Goal: Task Accomplishment & Management: Manage account settings

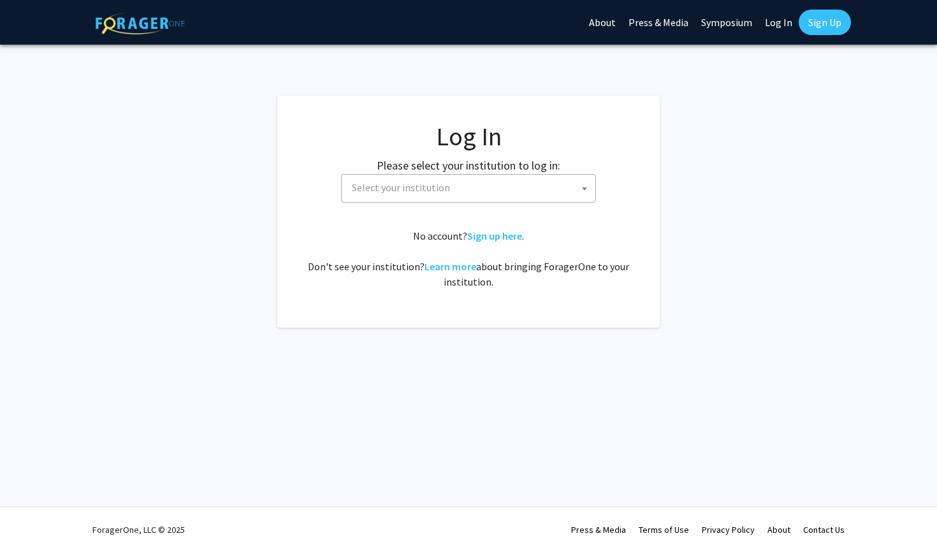
click at [516, 180] on span "Select your institution" at bounding box center [471, 188] width 249 height 26
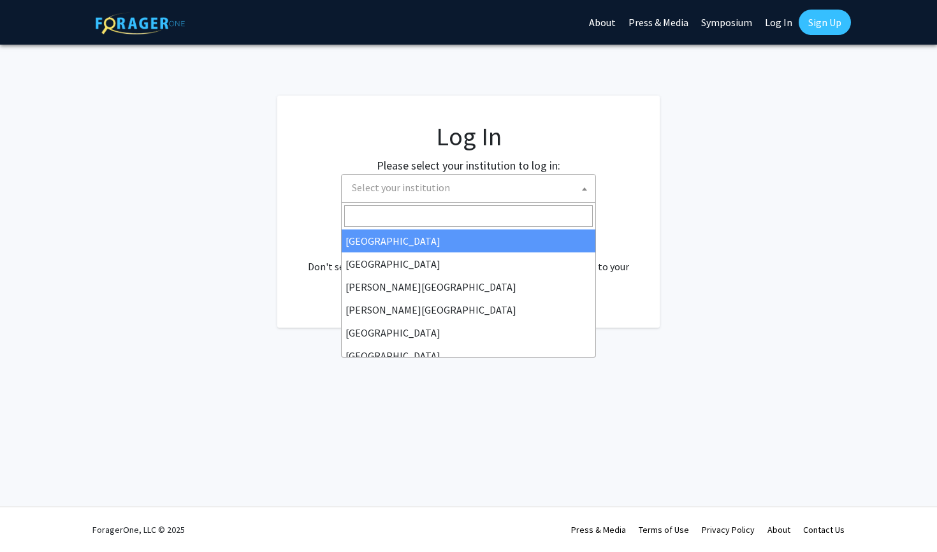
select select "34"
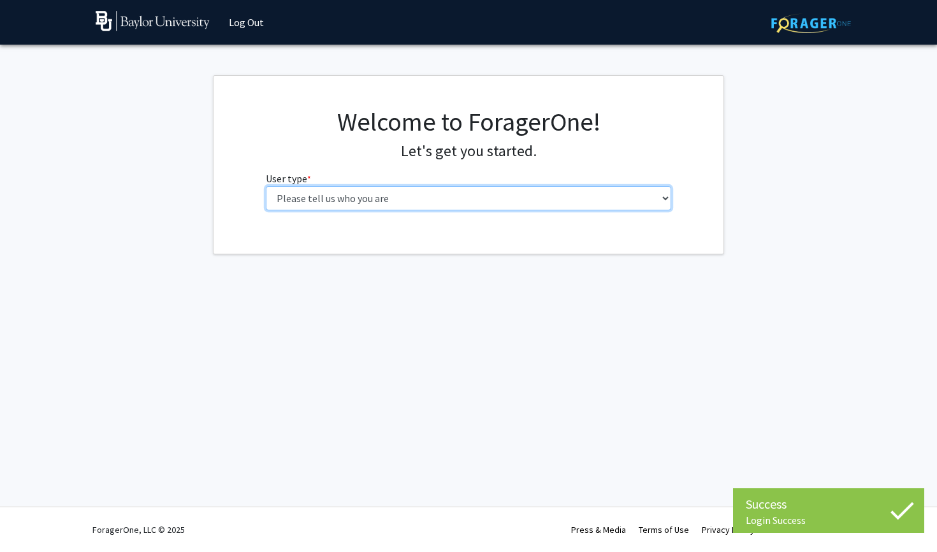
select select "1: undergrad"
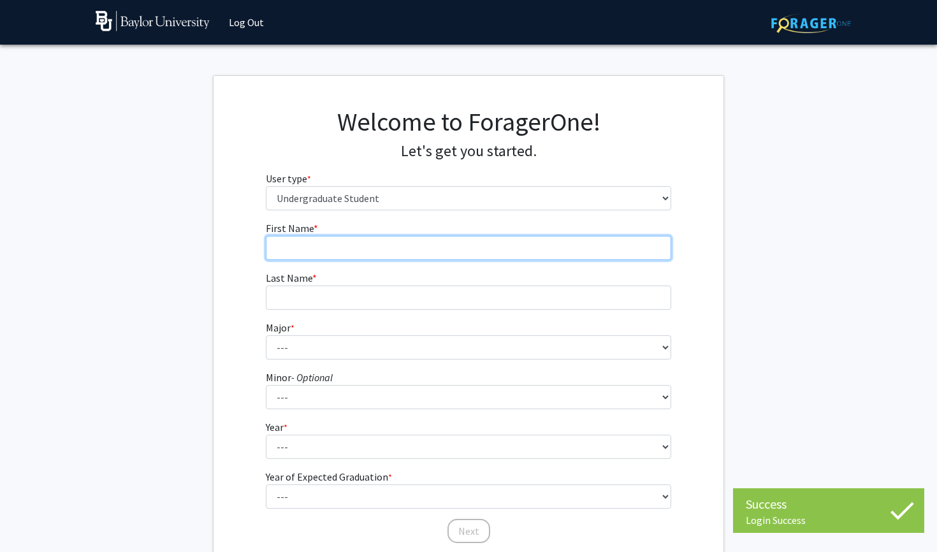
click at [357, 247] on input "First Name * required" at bounding box center [469, 248] width 406 height 24
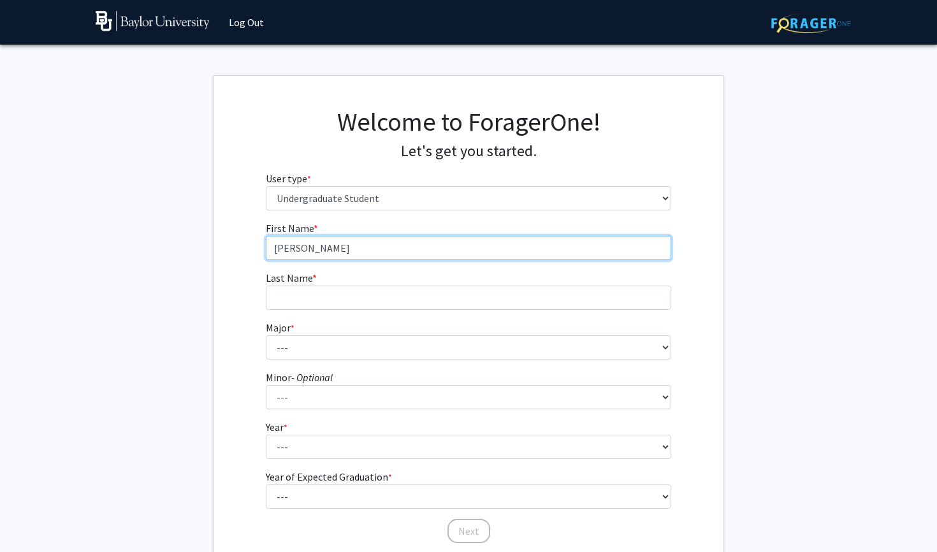
type input "[PERSON_NAME]"
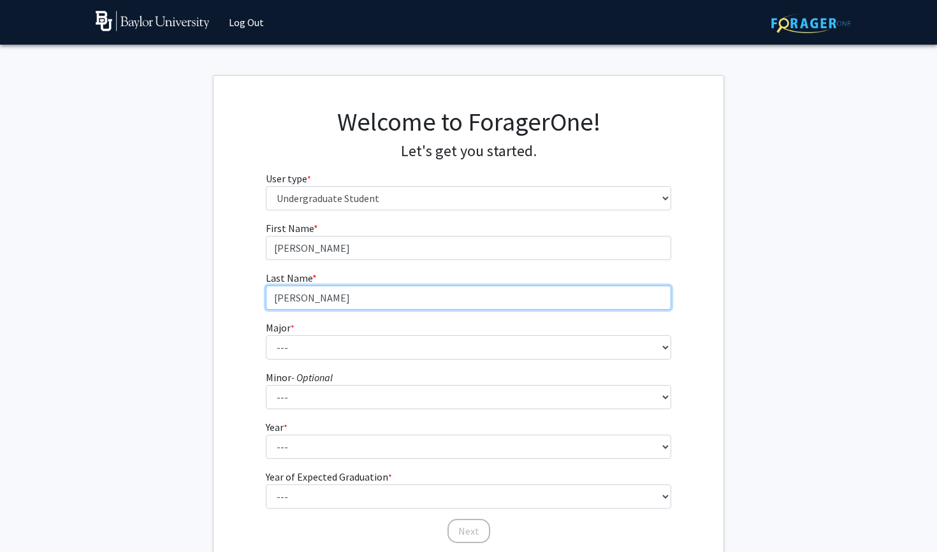
type input "[PERSON_NAME]"
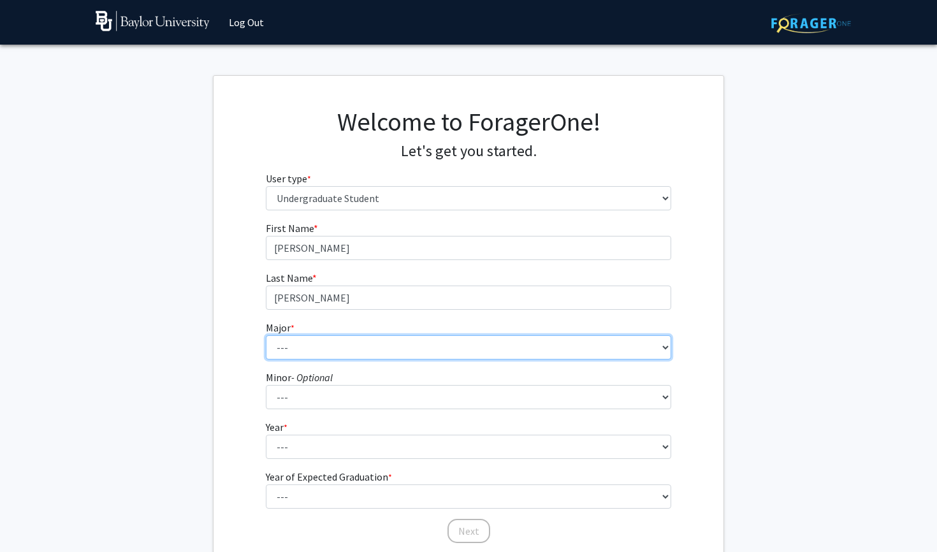
select select "30: 2695"
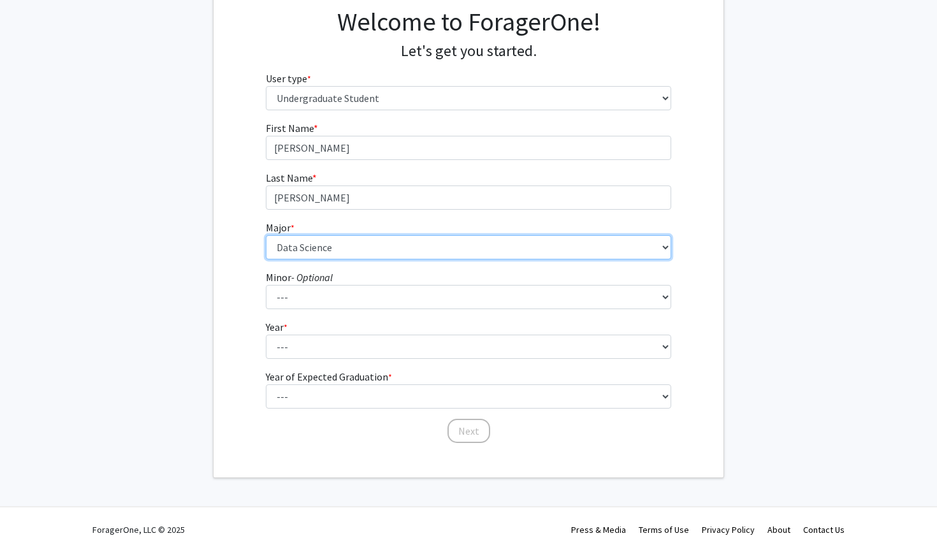
scroll to position [99, 0]
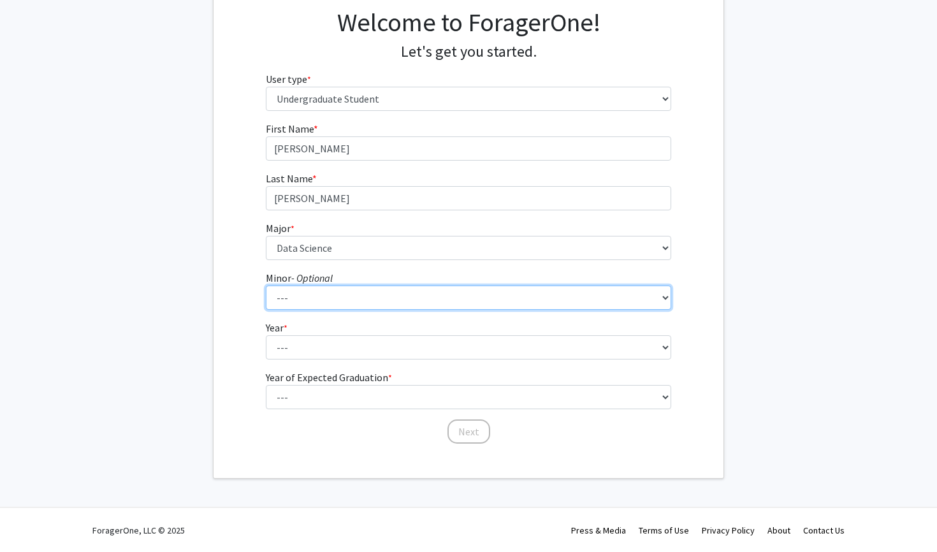
select select "12: 2075"
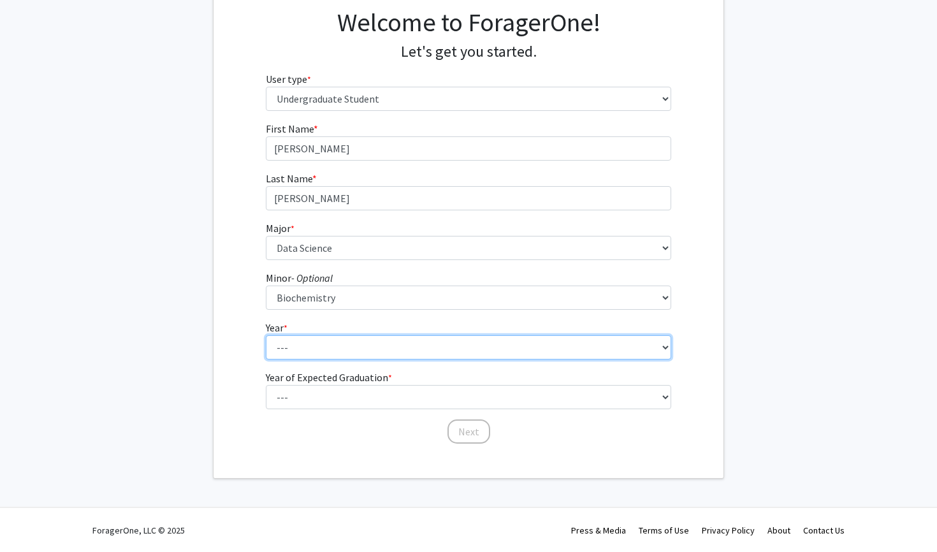
select select "2: sophomore"
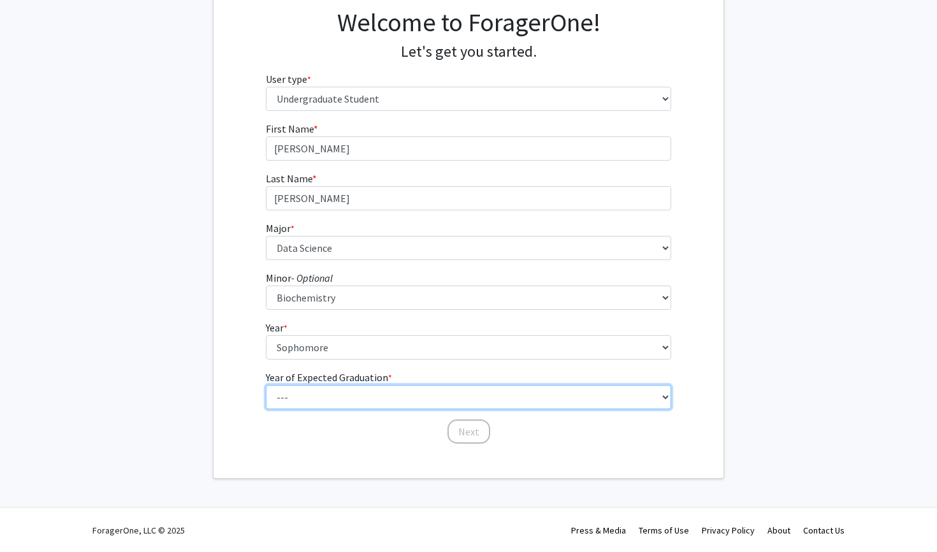
select select "4: 2028"
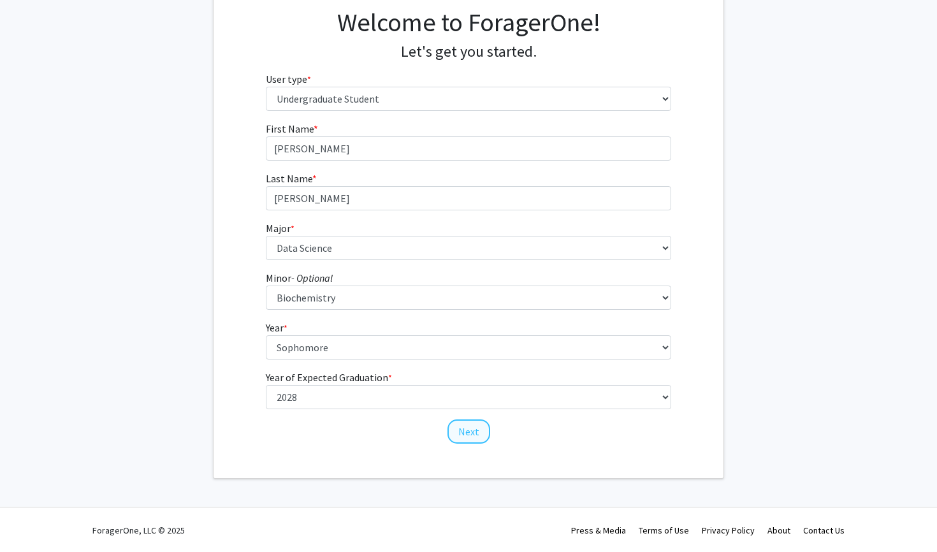
click at [463, 437] on button "Next" at bounding box center [468, 431] width 43 height 24
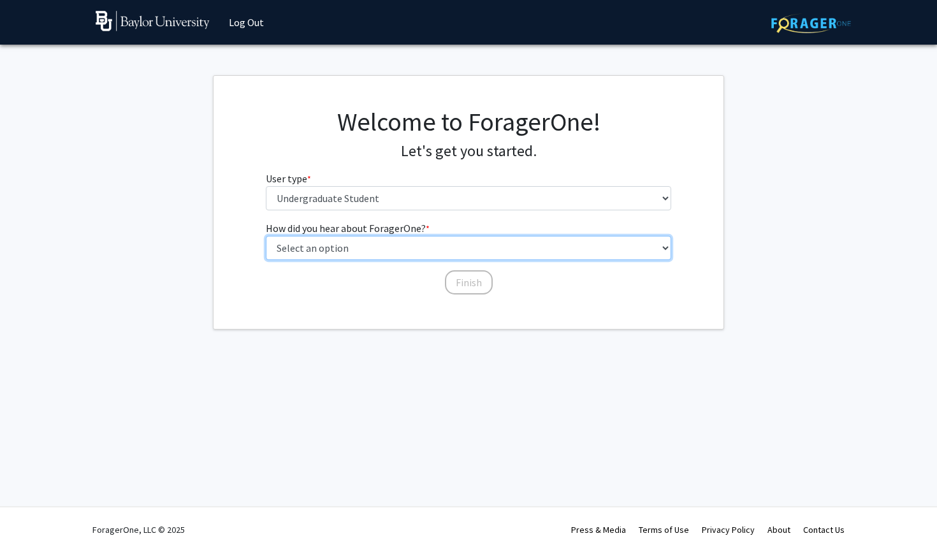
select select "3: university_website"
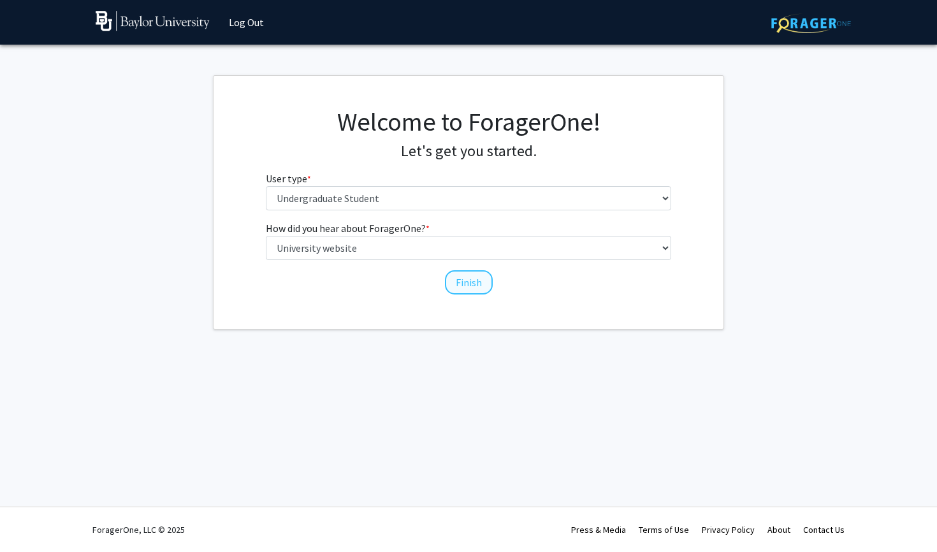
click at [461, 284] on button "Finish" at bounding box center [469, 282] width 48 height 24
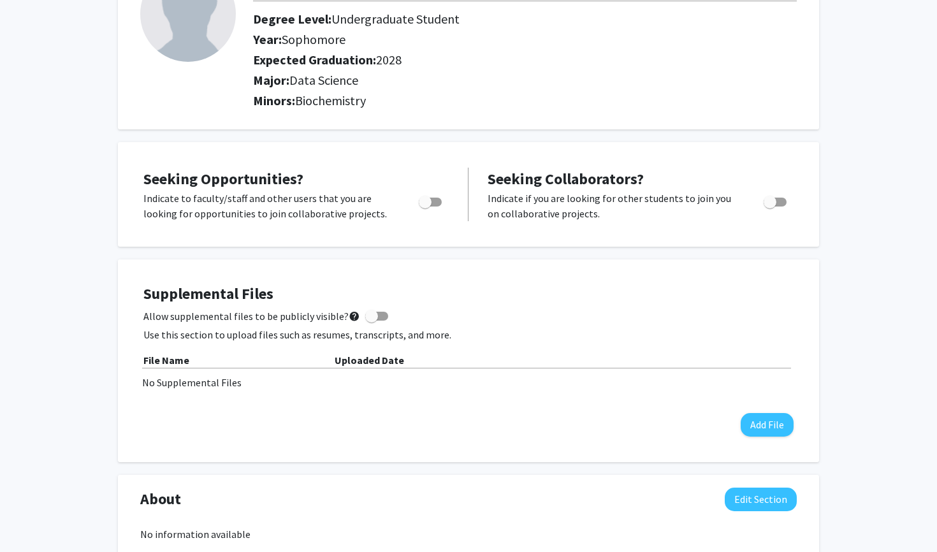
scroll to position [120, 0]
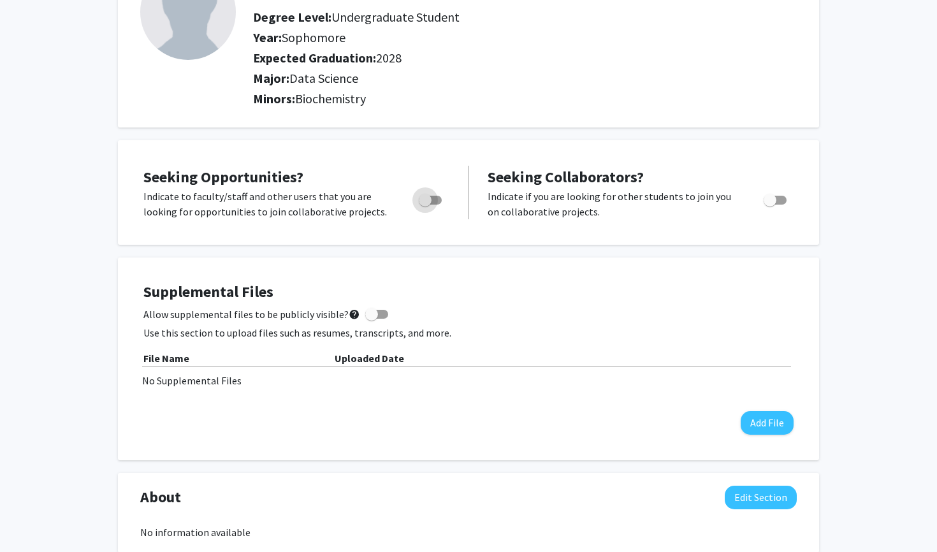
click at [436, 199] on span "Toggle" at bounding box center [430, 200] width 23 height 9
click at [425, 205] on input "Are you actively seeking opportunities?" at bounding box center [424, 205] width 1 height 1
checkbox input "true"
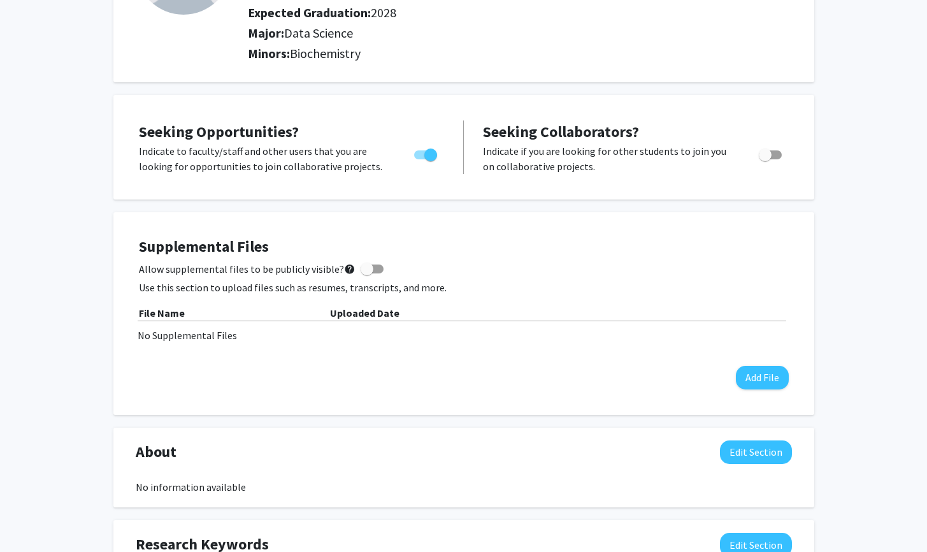
scroll to position [168, 0]
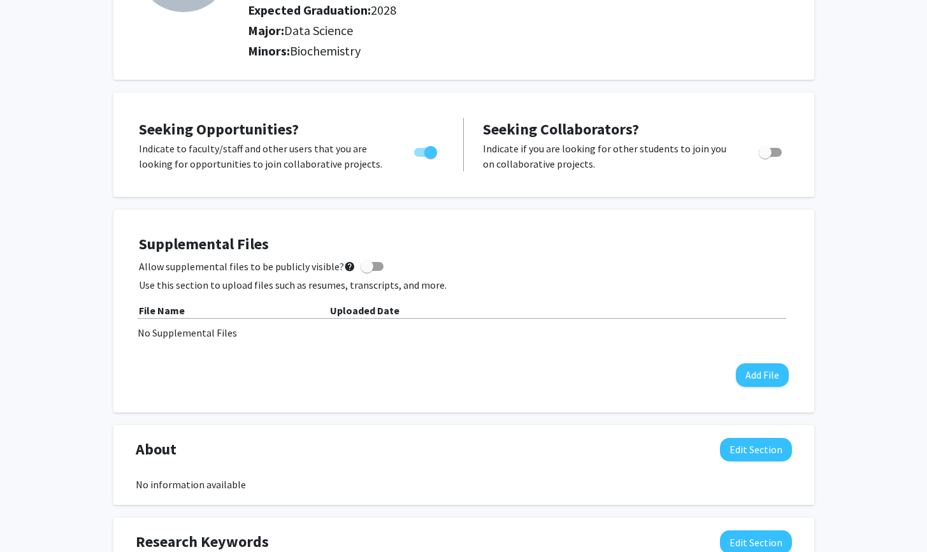
click at [362, 269] on span at bounding box center [367, 266] width 13 height 13
click at [366, 271] on input "Allow supplemental files to be publicly visible? help" at bounding box center [366, 271] width 1 height 1
checkbox input "true"
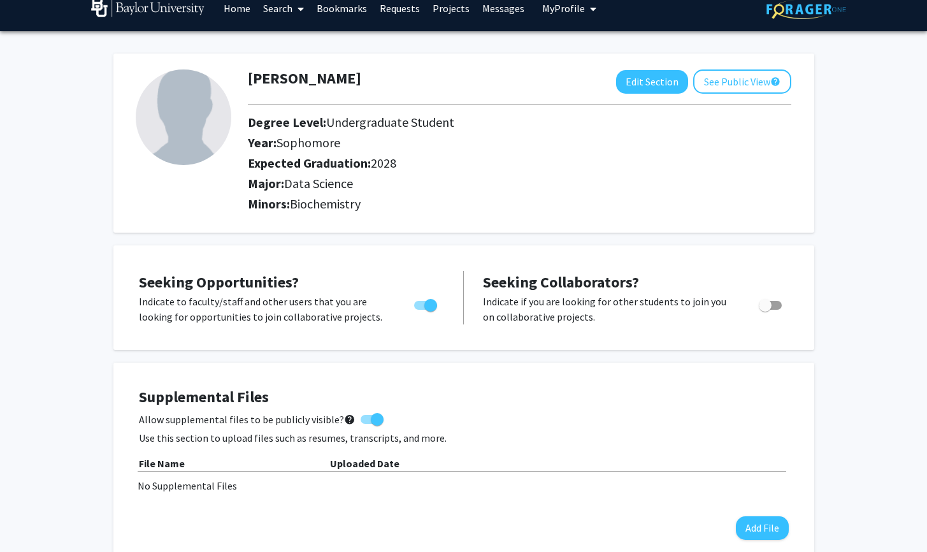
scroll to position [175, 0]
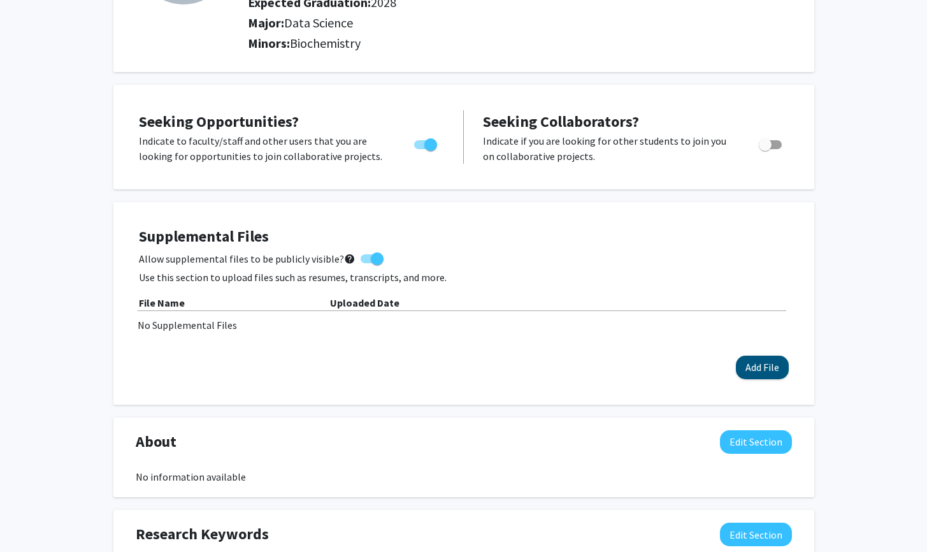
click at [772, 368] on button "Add File" at bounding box center [762, 368] width 53 height 24
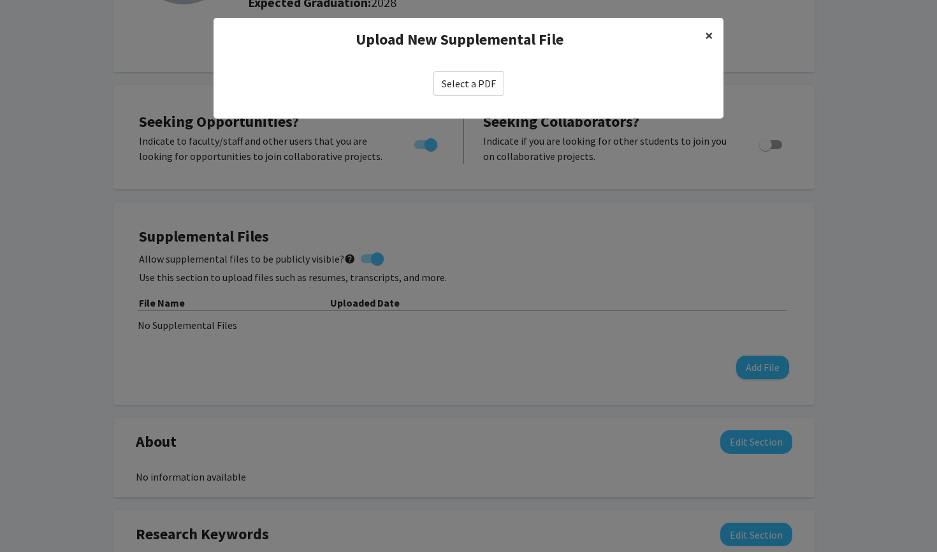
click at [705, 40] on span "×" at bounding box center [709, 35] width 8 height 20
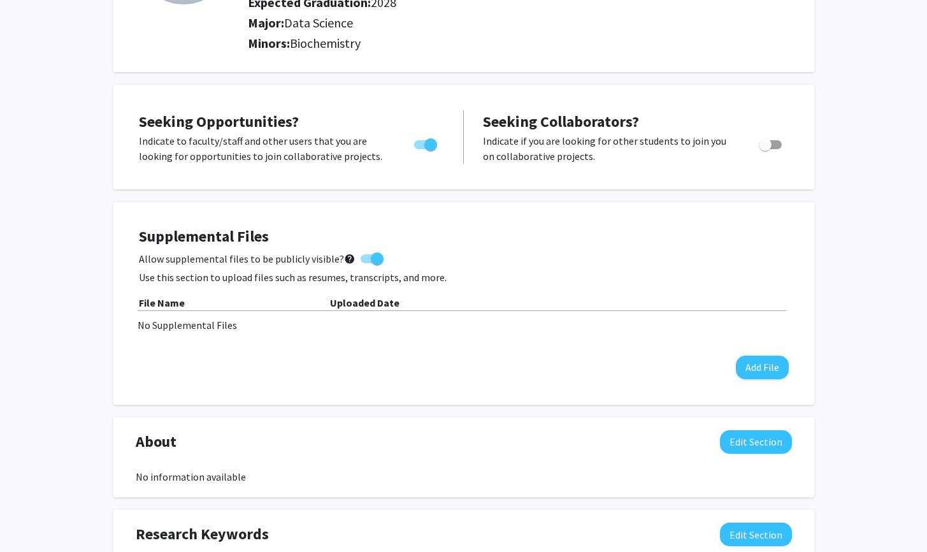
scroll to position [366, 0]
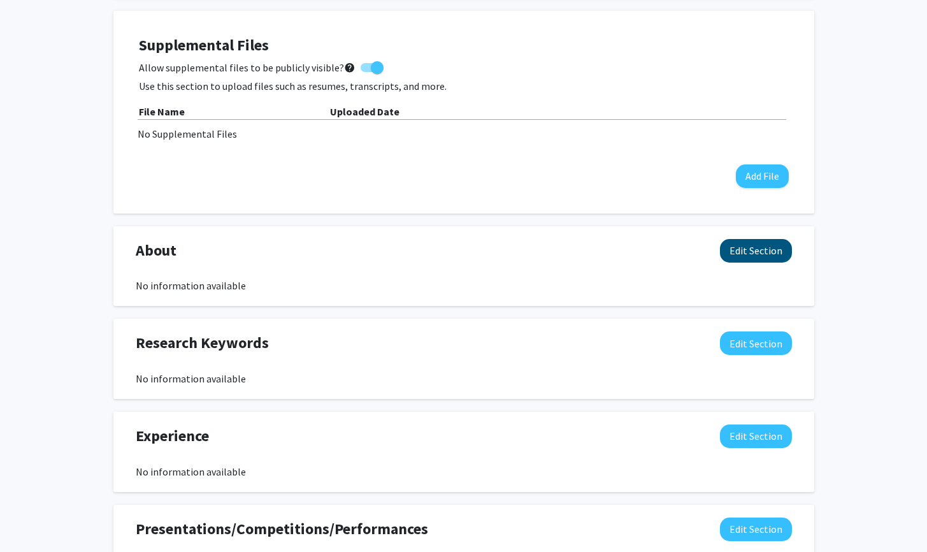
click at [767, 252] on button "Edit Section" at bounding box center [756, 251] width 72 height 24
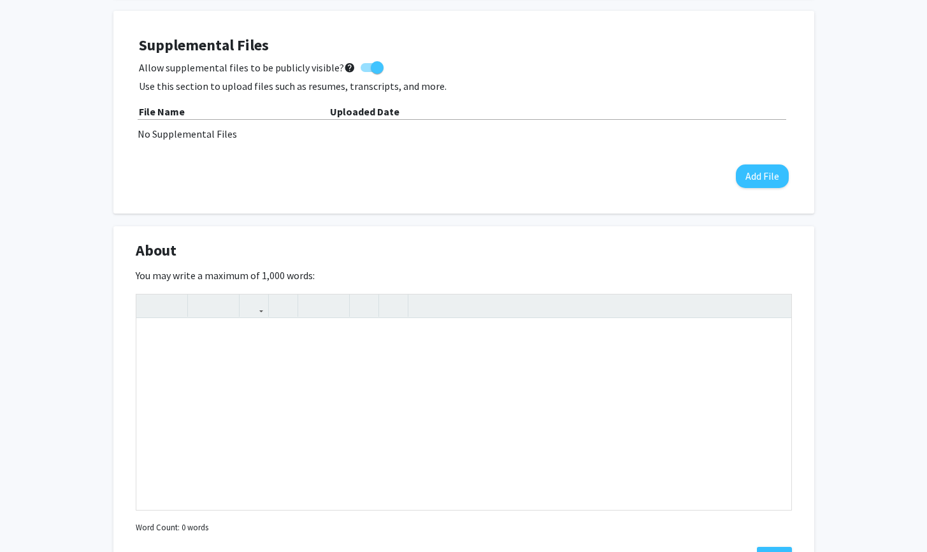
scroll to position [617, 0]
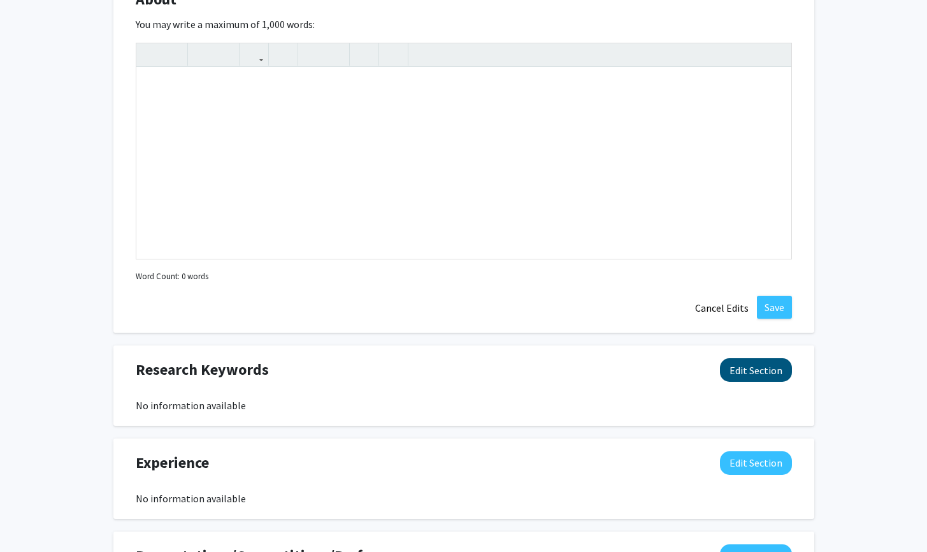
click at [754, 364] on button "Edit Section" at bounding box center [756, 370] width 72 height 24
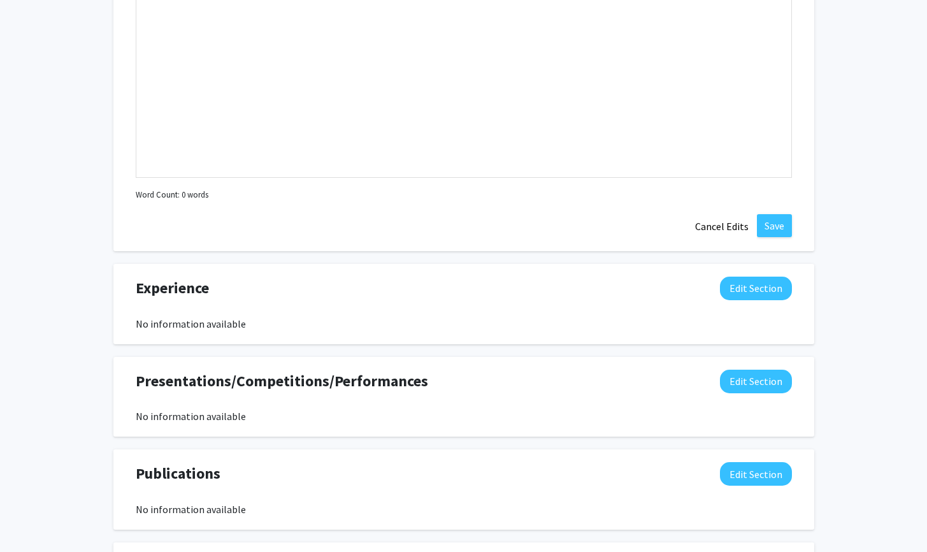
scroll to position [1222, 0]
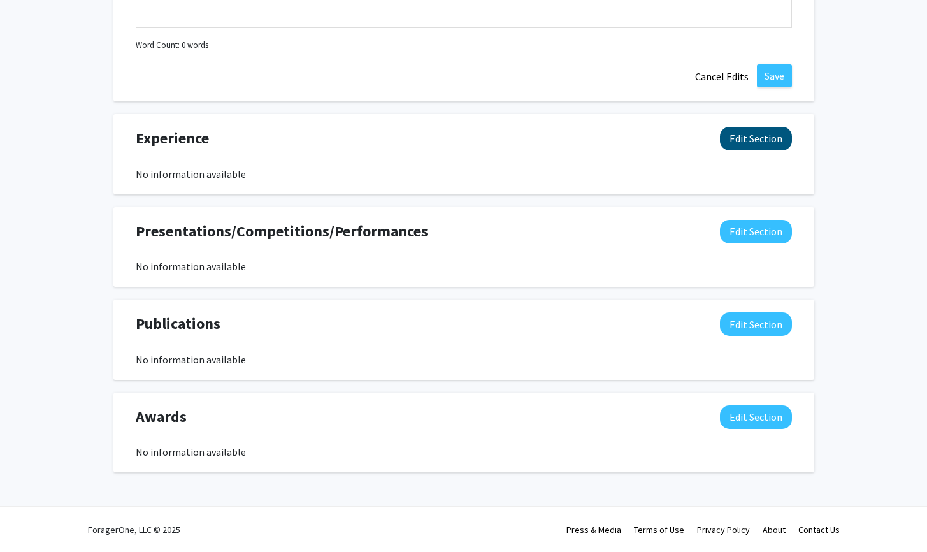
click at [746, 138] on button "Edit Section" at bounding box center [756, 139] width 72 height 24
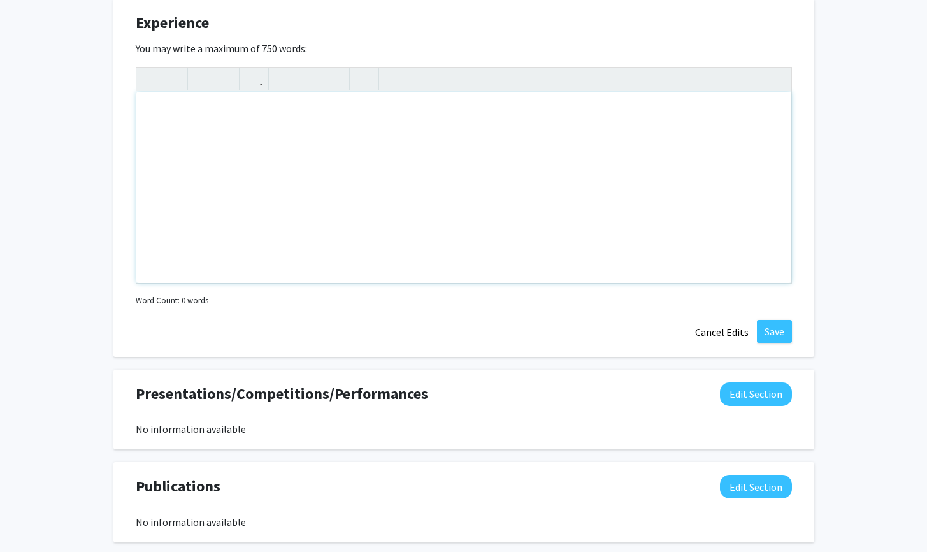
scroll to position [1454, 0]
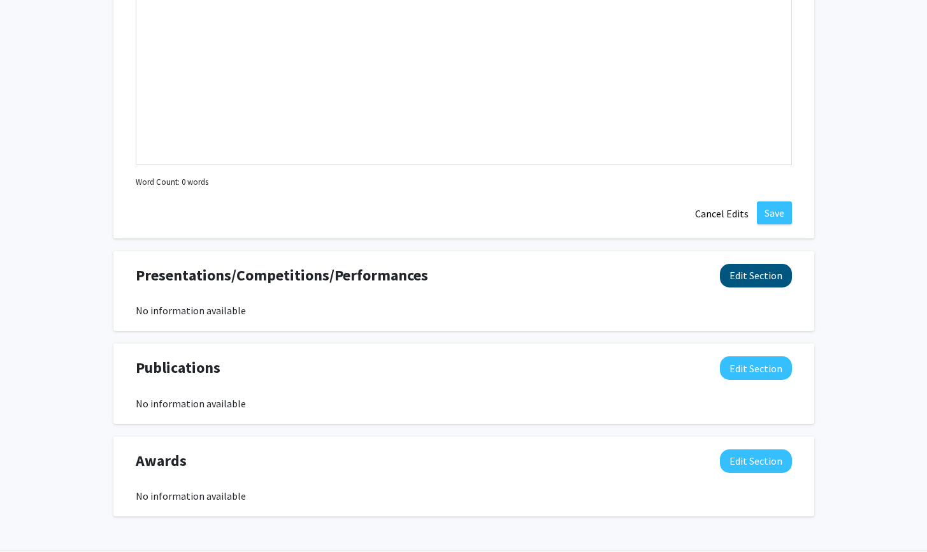
click at [751, 273] on button "Edit Section" at bounding box center [756, 276] width 72 height 24
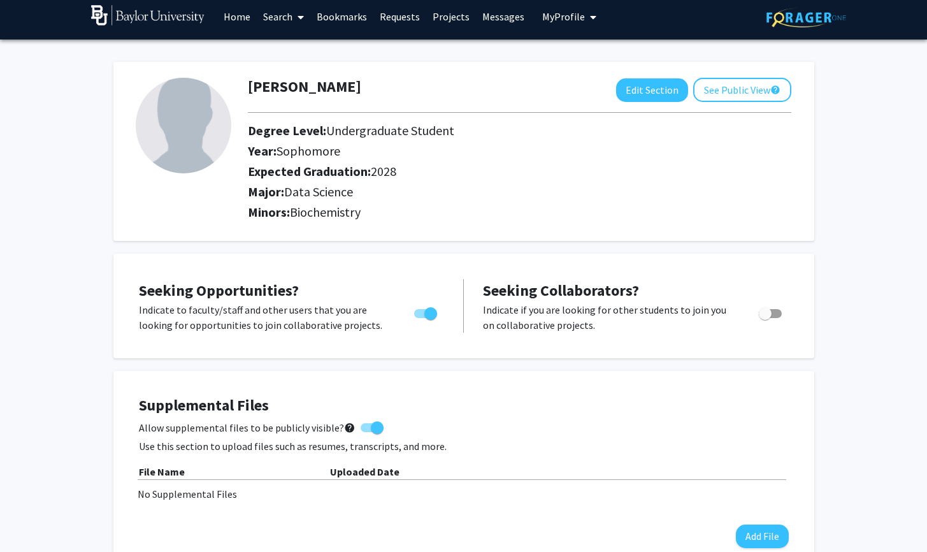
scroll to position [0, 0]
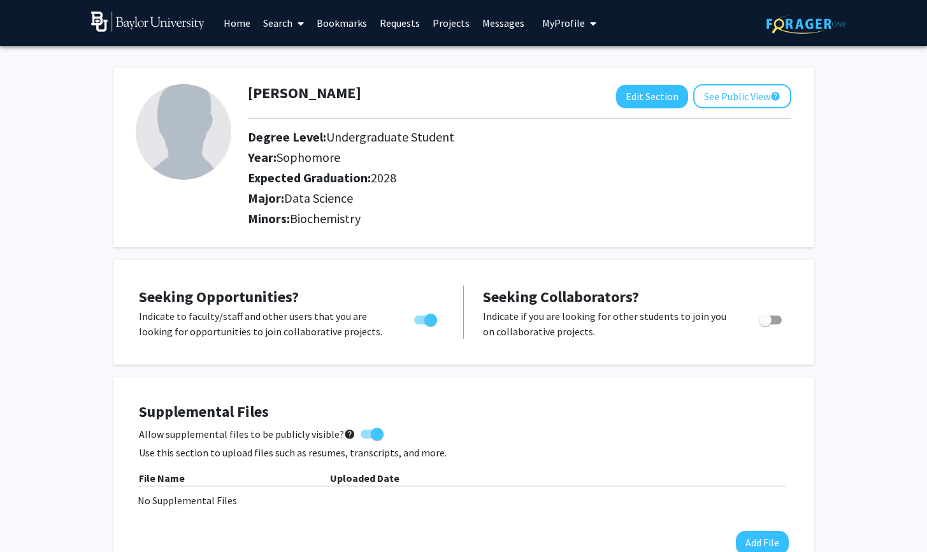
click at [739, 97] on button "See Public View help" at bounding box center [742, 96] width 98 height 24
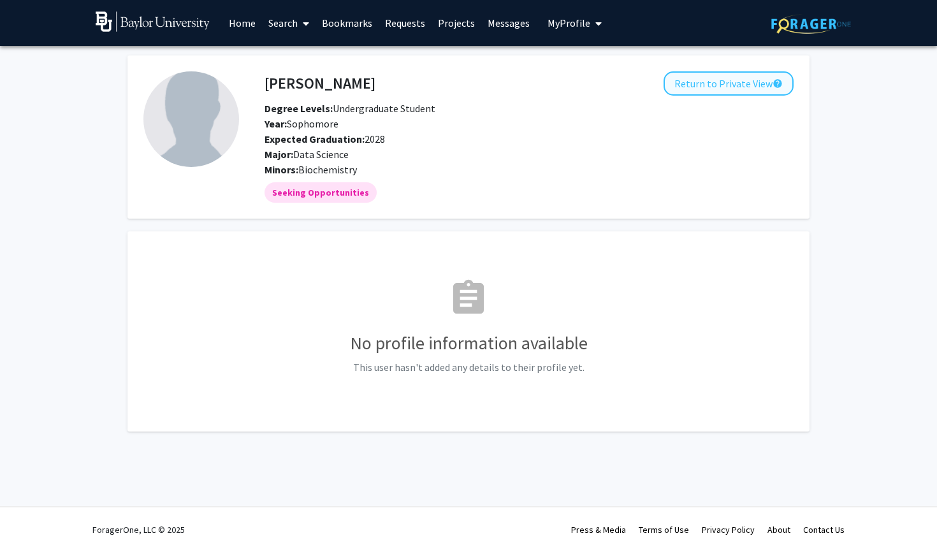
click at [730, 89] on button "Return to Private View help" at bounding box center [728, 83] width 130 height 24
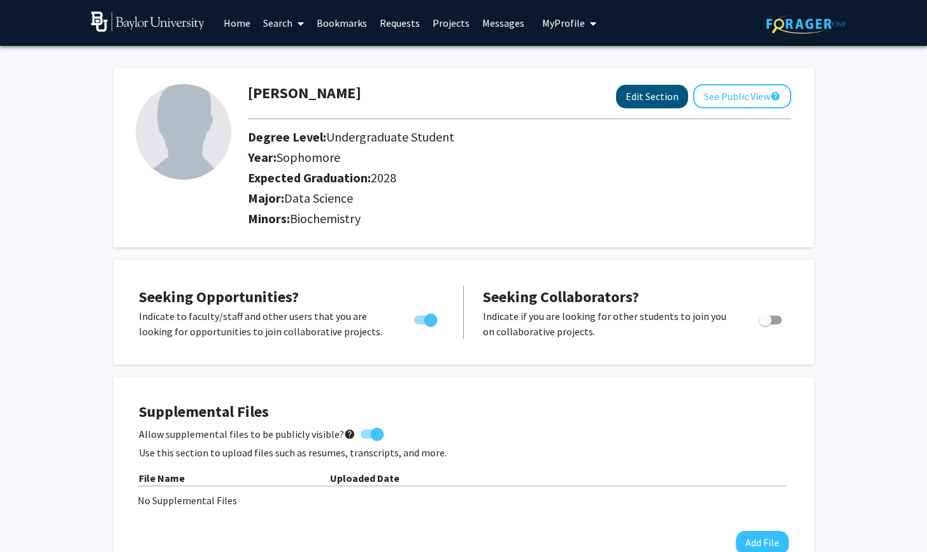
click at [653, 94] on button "Edit Section" at bounding box center [652, 97] width 72 height 24
select select "sophomore"
select select "2028"
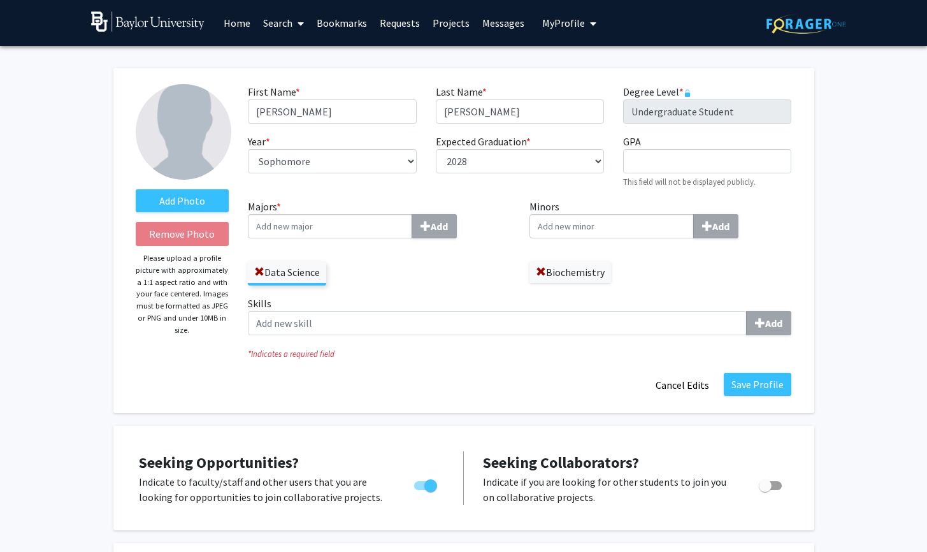
click at [350, 221] on input "Majors * Add" at bounding box center [330, 226] width 164 height 24
type input "Biochem"
click at [391, 249] on div "Biochem istry" at bounding box center [330, 249] width 148 height 15
click at [391, 238] on input "Biochem" at bounding box center [330, 226] width 164 height 24
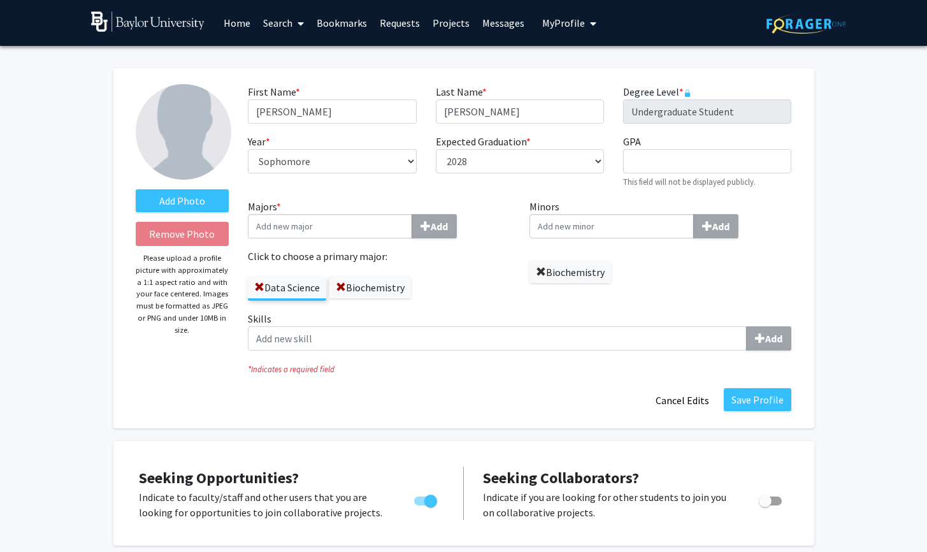
click at [537, 275] on span at bounding box center [541, 272] width 10 height 10
click at [645, 168] on input "GPA required" at bounding box center [707, 161] width 168 height 24
type input "4"
click at [655, 292] on div "Minors Add" at bounding box center [661, 255] width 282 height 112
click at [417, 164] on div "Year * required --- First-year Sophomore Junior Senior Postbaccalaureate Certif…" at bounding box center [331, 161] width 187 height 55
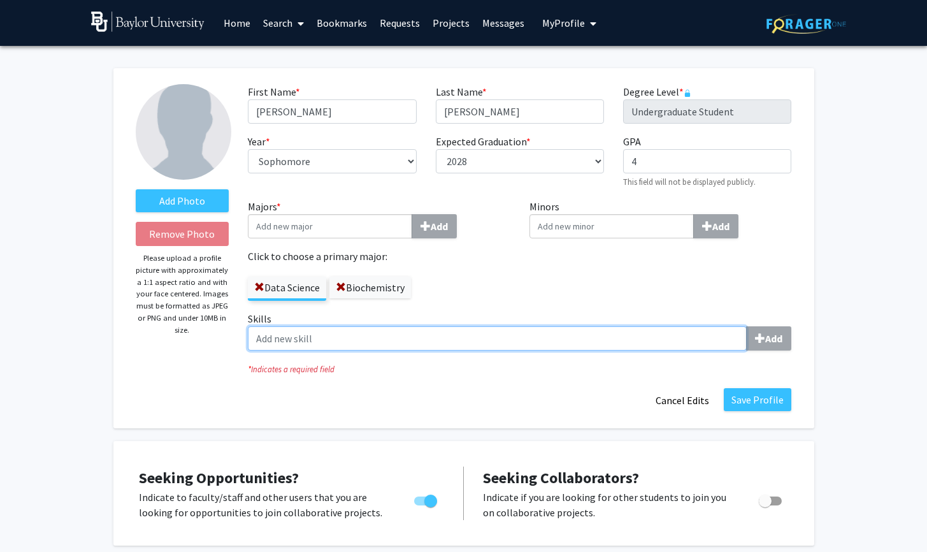
drag, startPoint x: 697, startPoint y: 341, endPoint x: 691, endPoint y: 343, distance: 6.7
click at [697, 341] on input "Skills Add" at bounding box center [497, 338] width 499 height 24
type input "py"
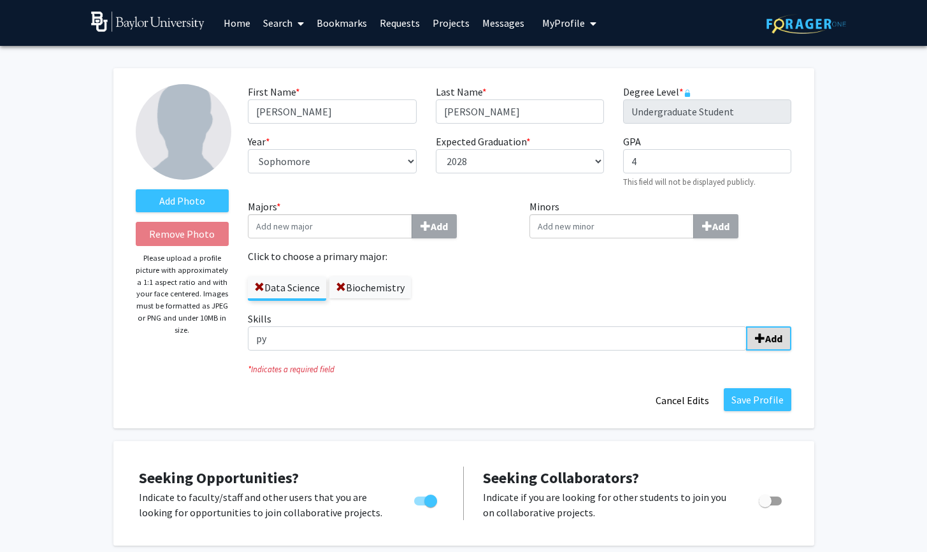
click at [764, 340] on span "submit" at bounding box center [760, 338] width 10 height 10
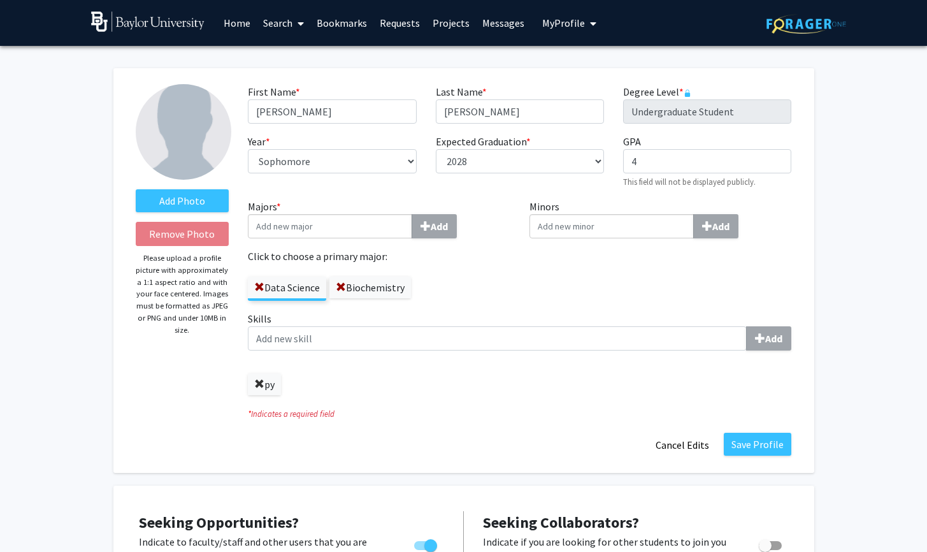
click at [256, 384] on span at bounding box center [259, 384] width 10 height 10
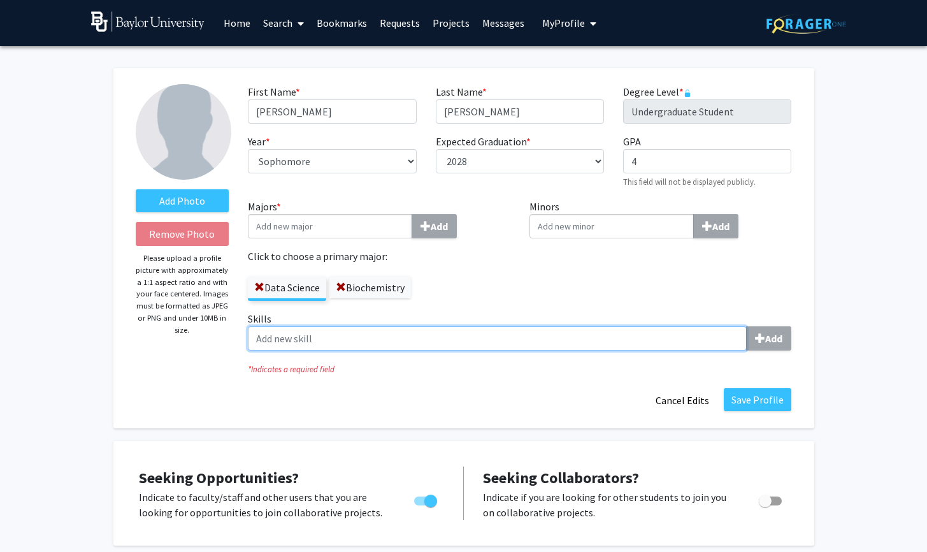
click at [279, 334] on input "Skills Add" at bounding box center [497, 338] width 499 height 24
type input "Python"
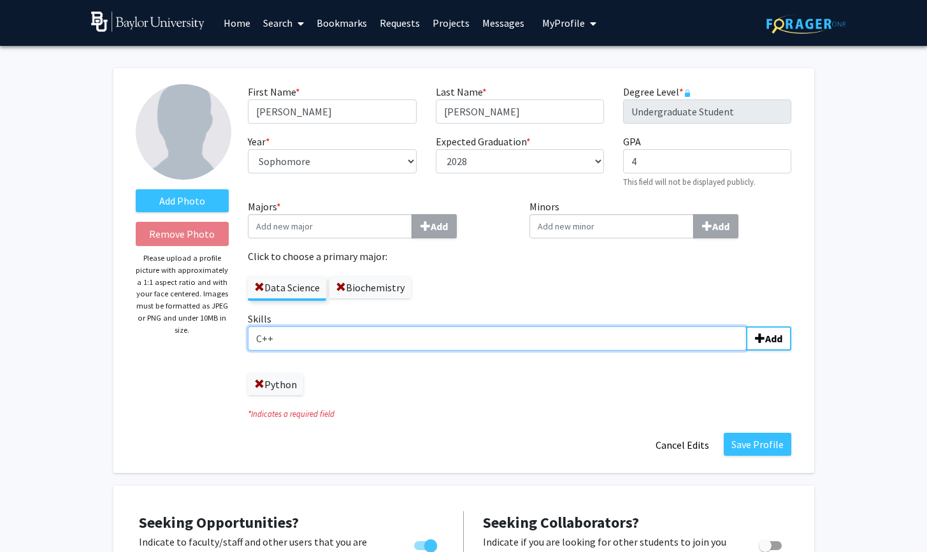
type input "C++"
type input "R"
click at [259, 344] on input "Skills Add" at bounding box center [497, 338] width 499 height 24
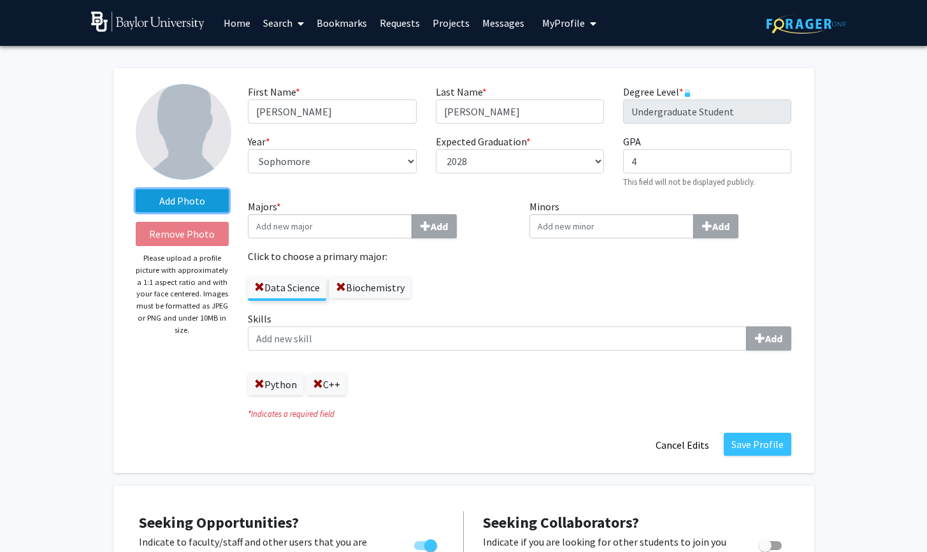
click at [186, 204] on label "Add Photo" at bounding box center [183, 200] width 94 height 23
click at [0, 0] on input "Add Photo" at bounding box center [0, 0] width 0 height 0
click at [168, 194] on label "Add Photo" at bounding box center [183, 200] width 94 height 23
click at [0, 0] on input "Add Photo" at bounding box center [0, 0] width 0 height 0
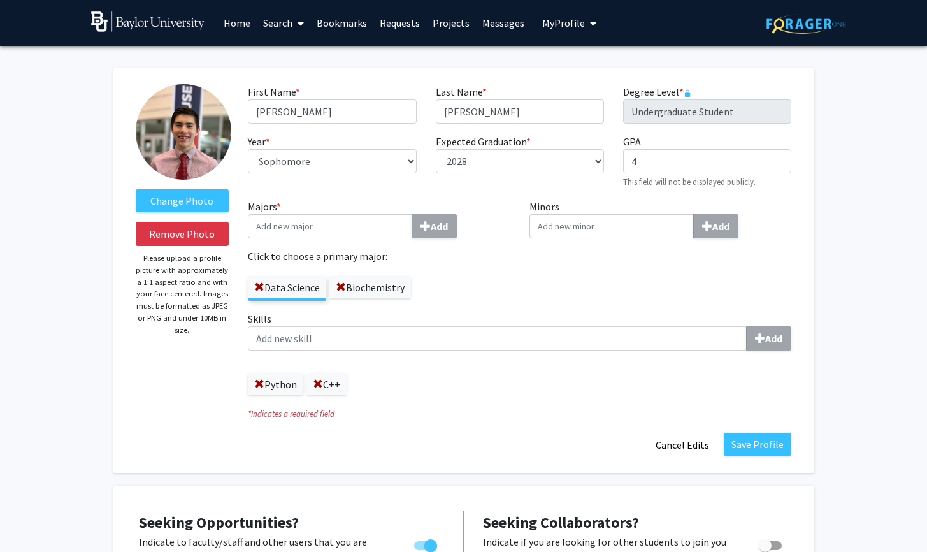
click at [298, 221] on input "Majors * Add" at bounding box center [330, 226] width 164 height 24
type input "b"
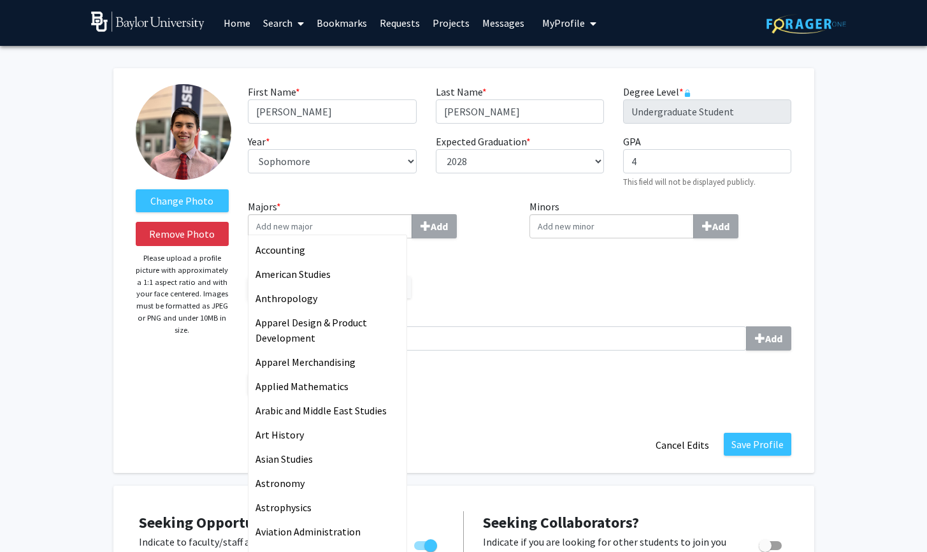
click at [572, 226] on input "Minors Add" at bounding box center [612, 226] width 164 height 24
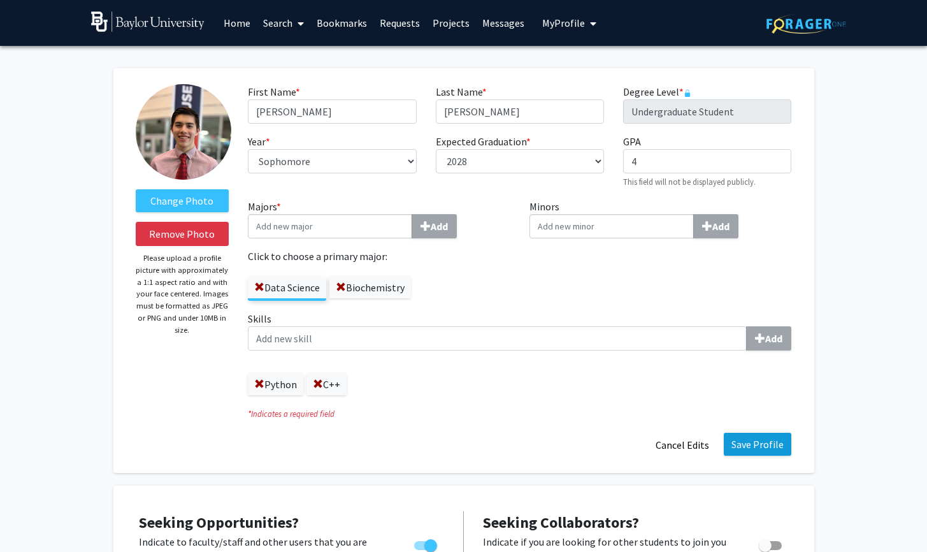
click at [751, 449] on button "Save Profile" at bounding box center [758, 444] width 68 height 23
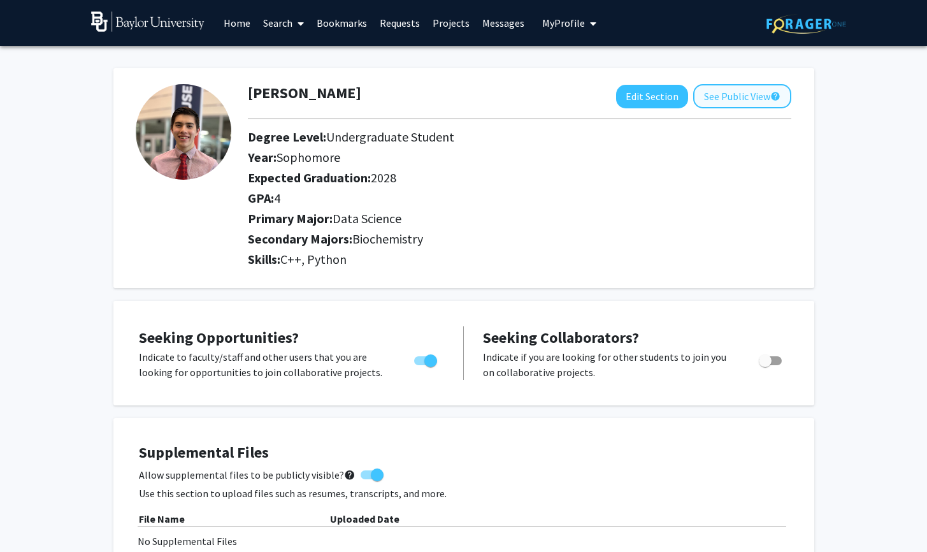
click at [739, 98] on button "See Public View help" at bounding box center [742, 96] width 98 height 24
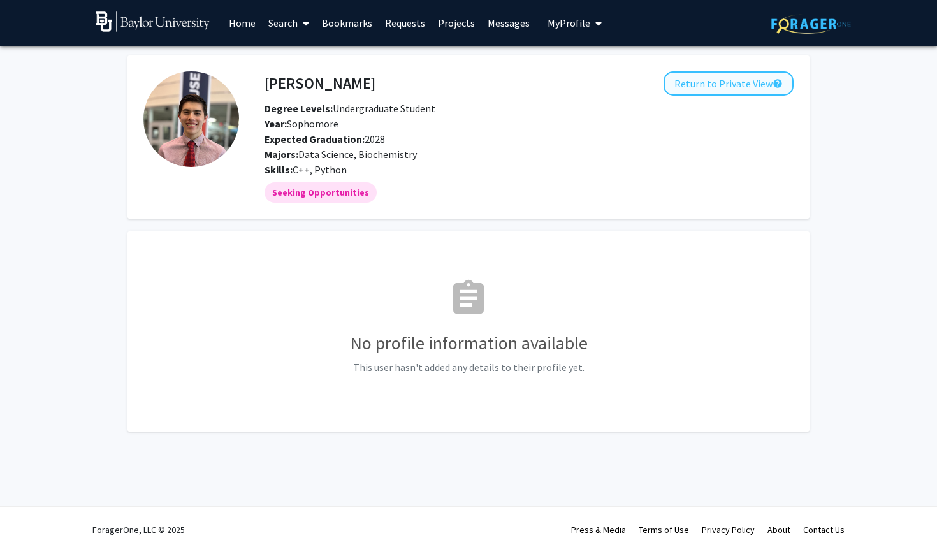
click at [709, 92] on button "Return to Private View help" at bounding box center [728, 83] width 130 height 24
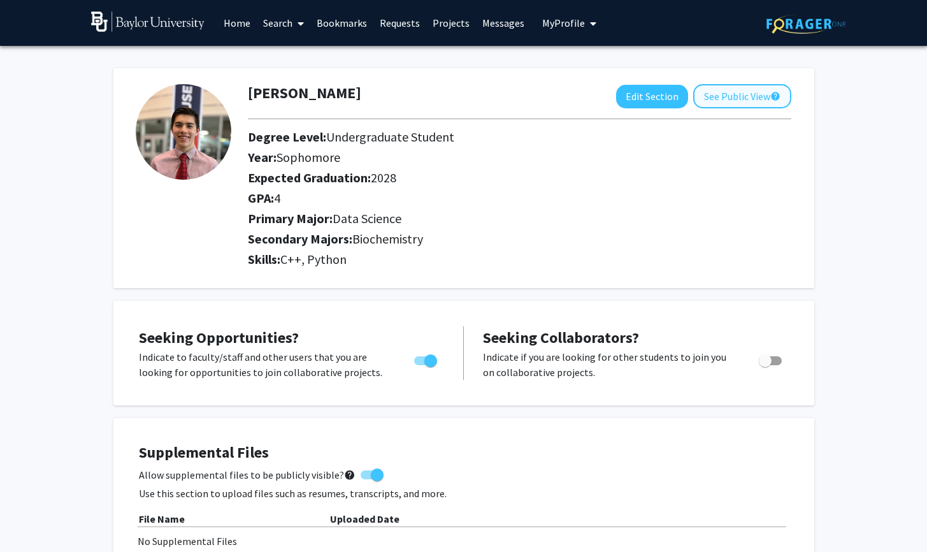
click at [757, 97] on button "See Public View help" at bounding box center [742, 96] width 98 height 24
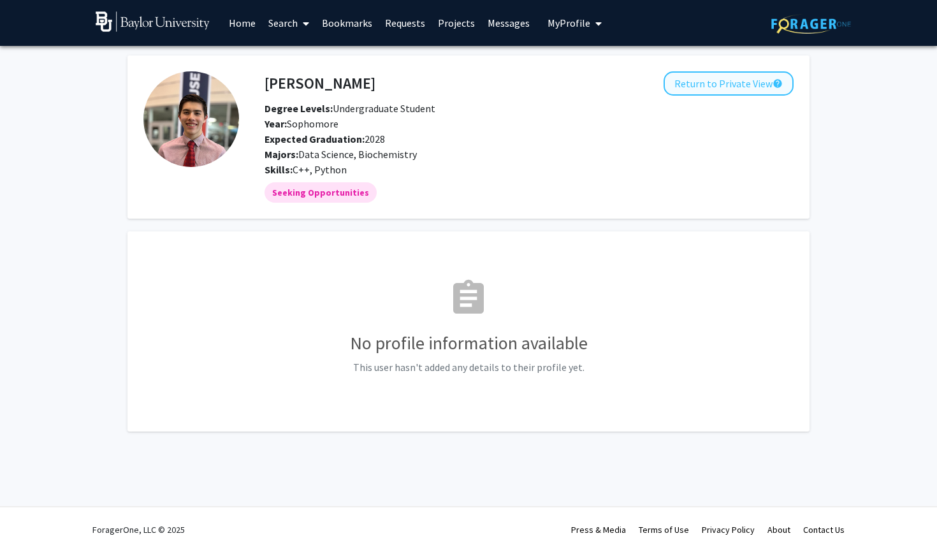
click at [747, 83] on button "Return to Private View help" at bounding box center [728, 83] width 130 height 24
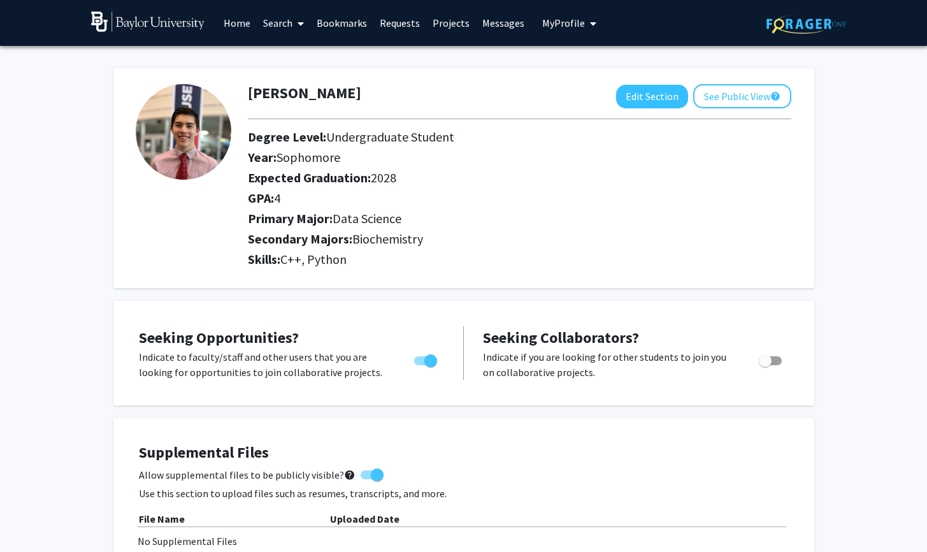
click at [296, 21] on span at bounding box center [297, 23] width 11 height 45
click at [283, 62] on span "Faculty/Staff" at bounding box center [304, 58] width 94 height 25
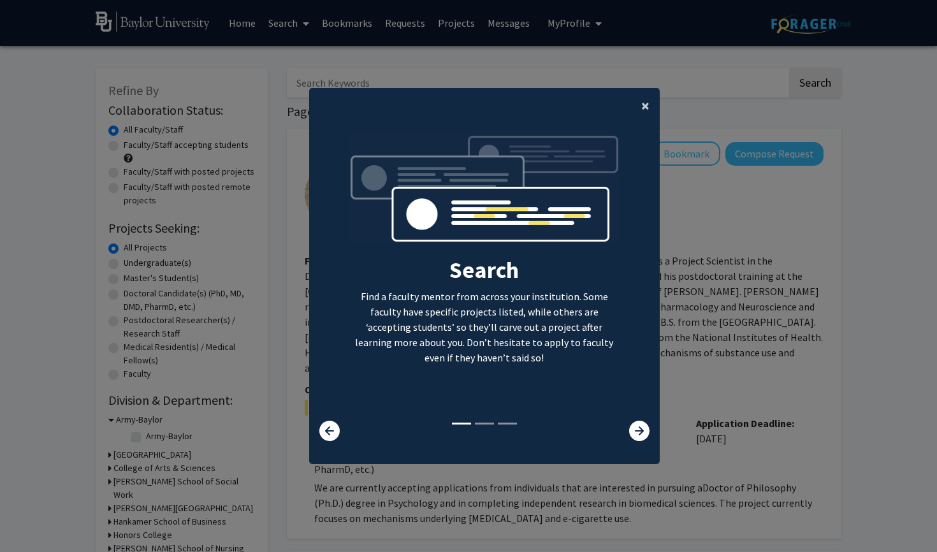
click at [641, 106] on span "×" at bounding box center [645, 106] width 8 height 20
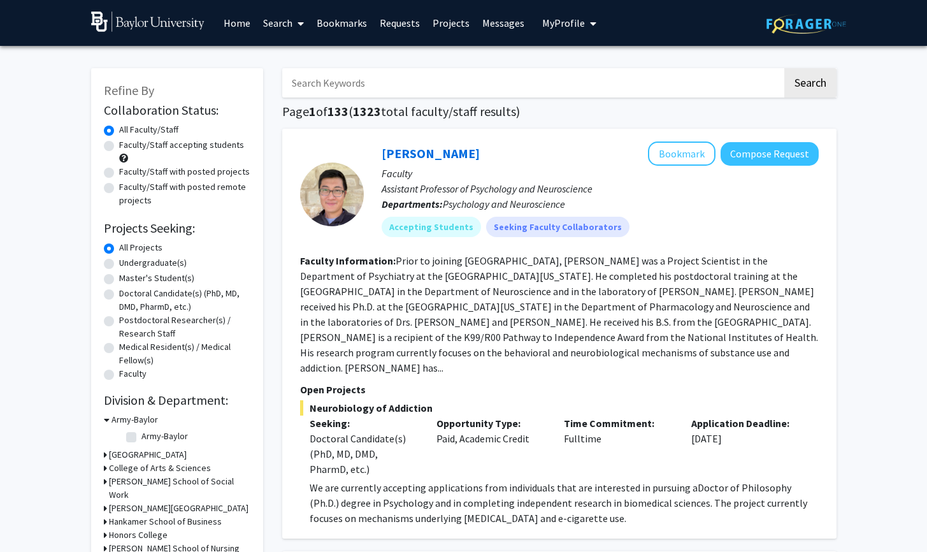
click at [577, 19] on span "My Profile" at bounding box center [563, 23] width 43 height 13
click at [574, 67] on div "[PERSON_NAME] View Profile" at bounding box center [605, 66] width 109 height 28
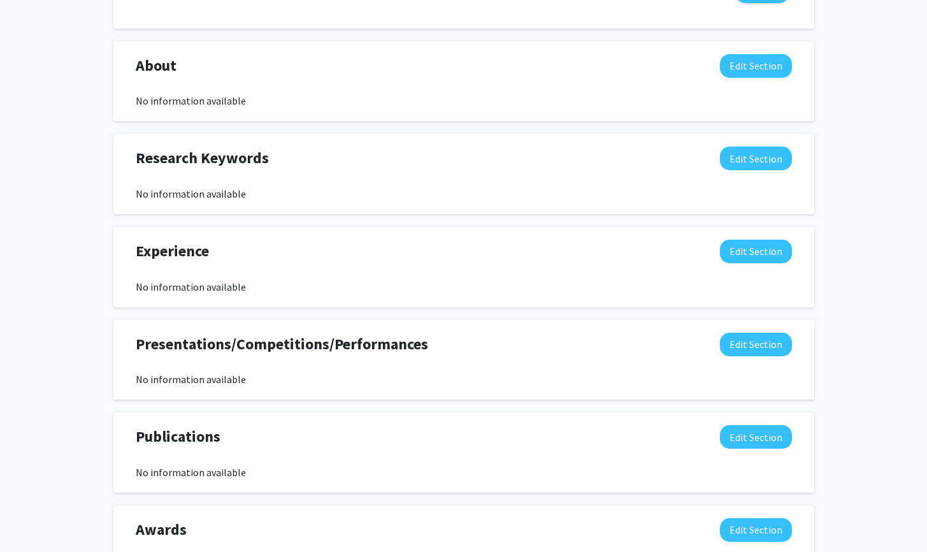
scroll to position [707, 0]
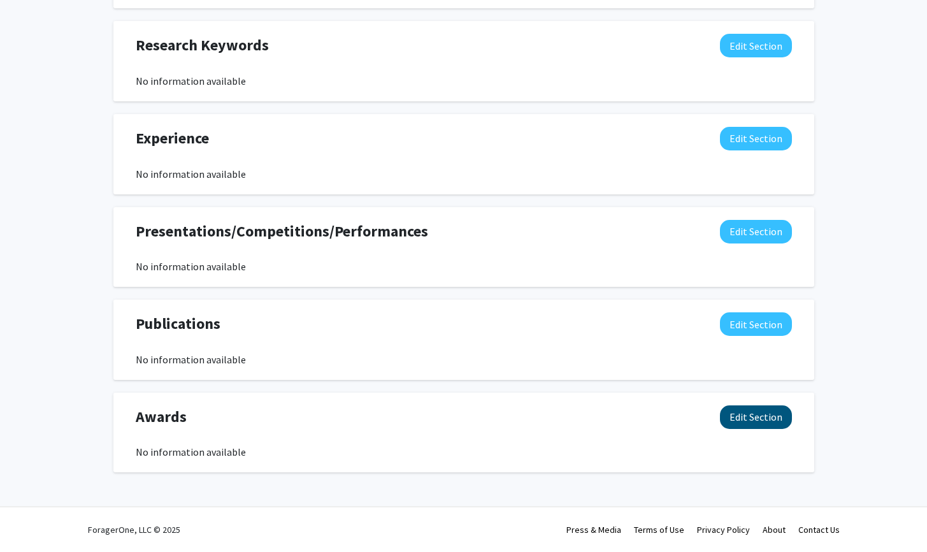
click at [759, 414] on button "Edit Section" at bounding box center [756, 417] width 72 height 24
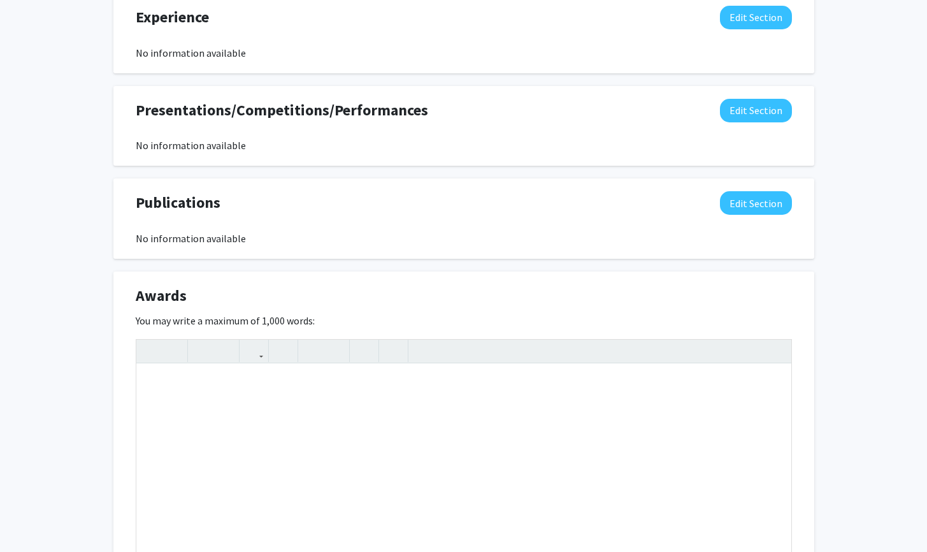
scroll to position [953, 0]
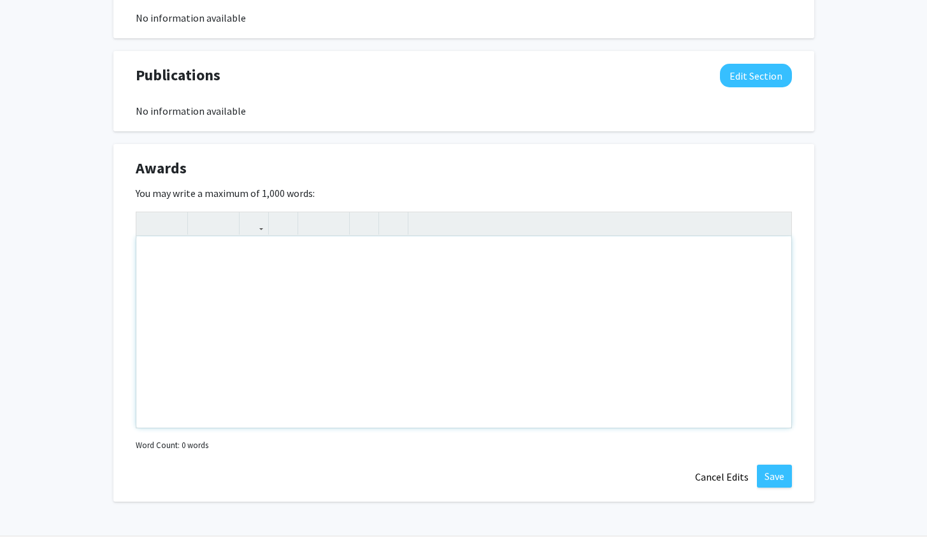
click at [332, 335] on div "Note to users with screen readers: Please deactivate our accessibility plugin f…" at bounding box center [463, 331] width 655 height 191
type textarea "D"
click at [153, 256] on p "• Baylor University Association of Computer Machinery Scholarship recipient" at bounding box center [464, 256] width 630 height 15
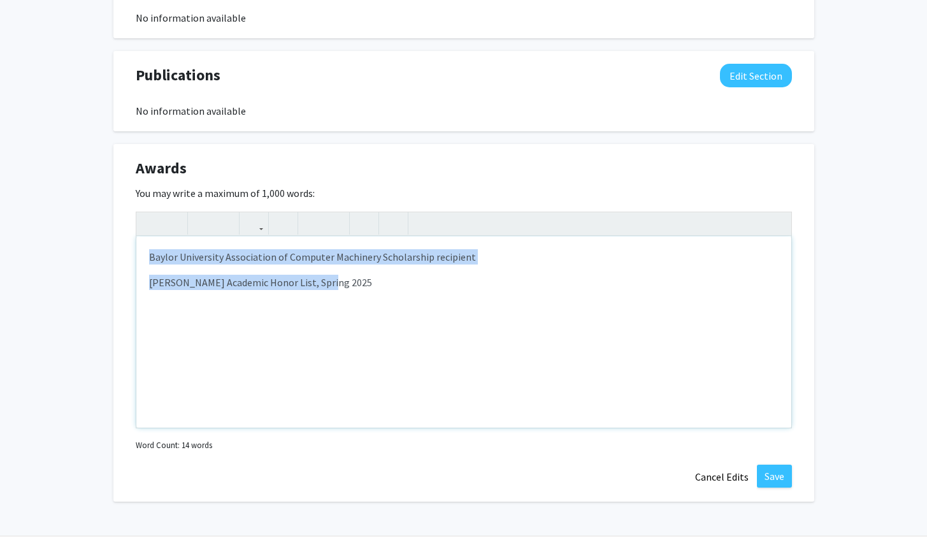
drag, startPoint x: 321, startPoint y: 285, endPoint x: 117, endPoint y: 235, distance: 209.4
click at [115, 236] on div "Awards Edit Section You may write a maximum of 1,000 words: <p>Baylor Universit…" at bounding box center [463, 323] width 701 height 358
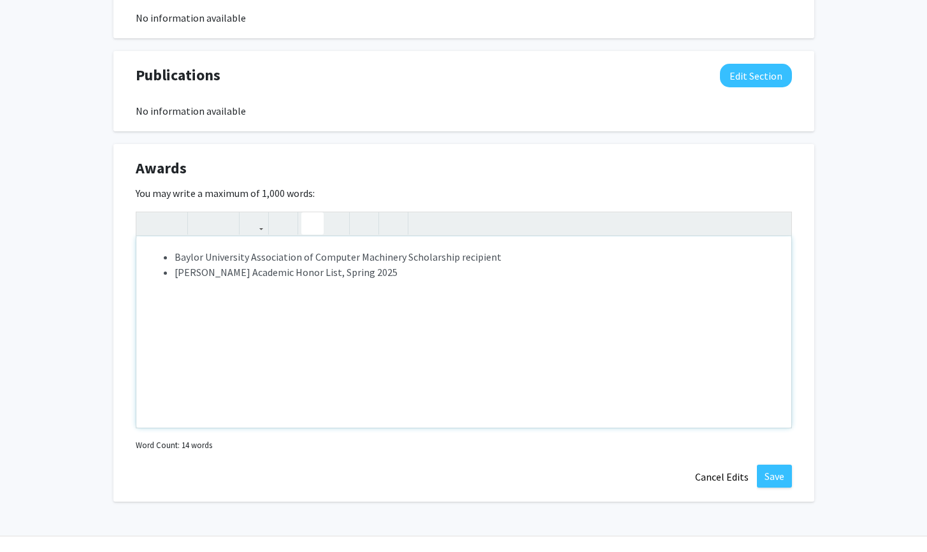
click at [307, 213] on use "button" at bounding box center [307, 213] width 0 height 0
click at [389, 271] on li "[PERSON_NAME] Academic Honor List, Spring 2025" at bounding box center [477, 271] width 604 height 15
type textarea "<p><ul><li><span style="font-size: 1rem;">Baylor University Association of Comp…"
click at [436, 192] on div "You may write a maximum of 1,000 words: <p><ul><li><span style="font-size: 1rem…" at bounding box center [464, 319] width 656 height 269
click at [773, 486] on button "Save" at bounding box center [774, 476] width 35 height 23
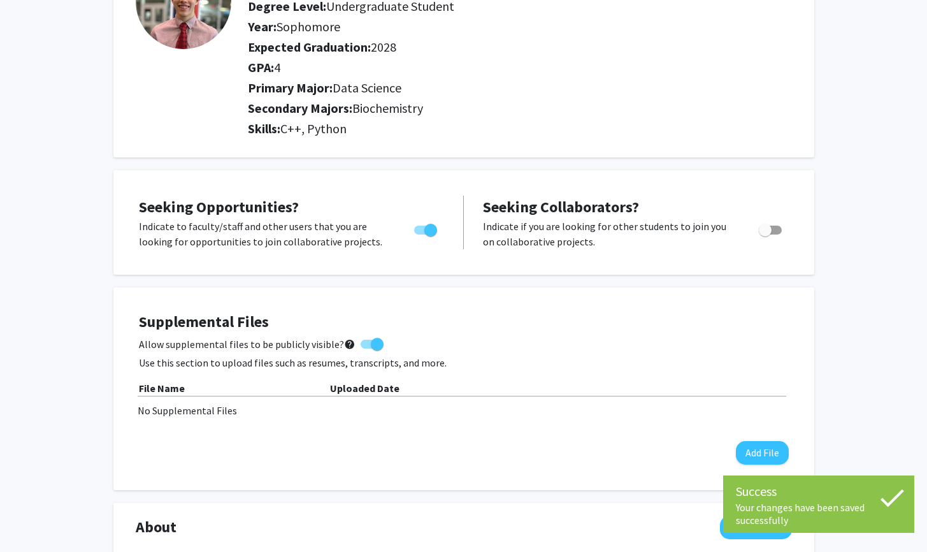
scroll to position [0, 0]
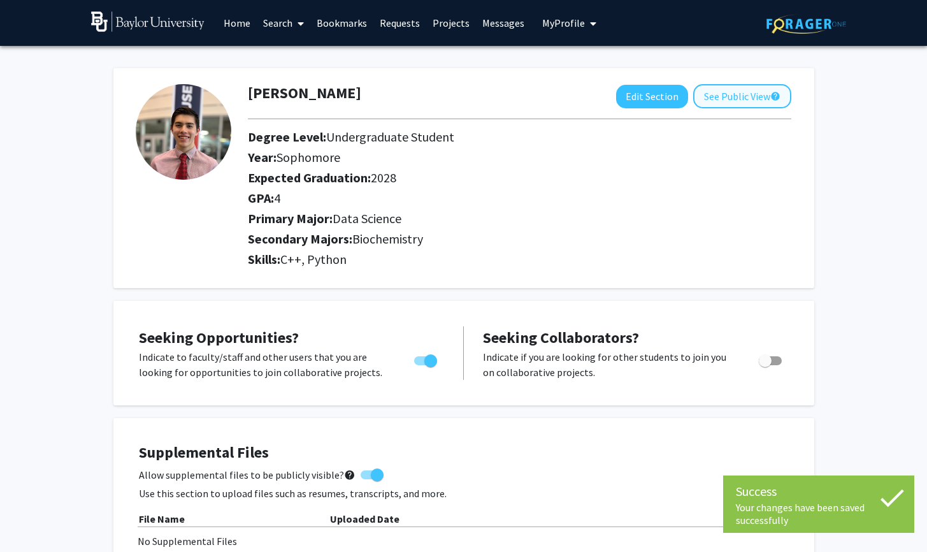
click at [729, 91] on button "See Public View help" at bounding box center [742, 96] width 98 height 24
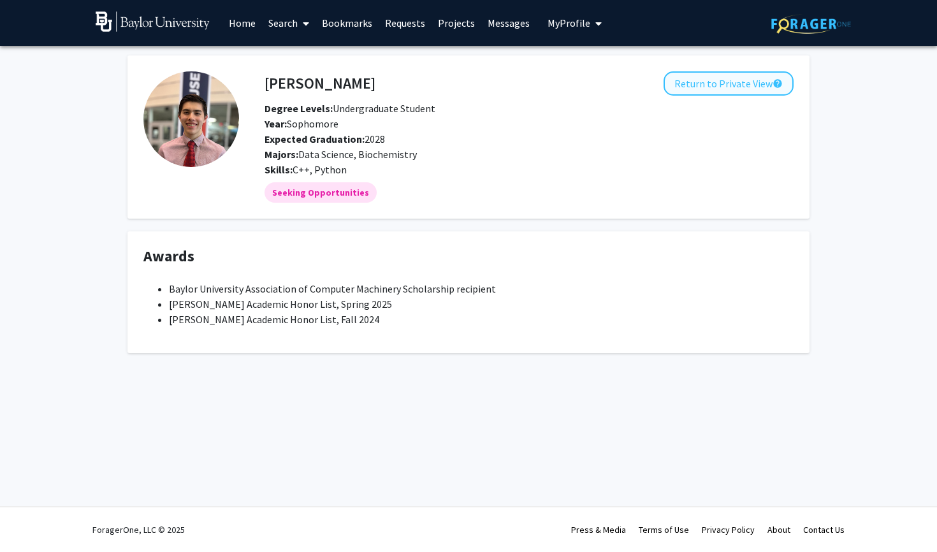
click at [747, 87] on button "Return to Private View help" at bounding box center [728, 83] width 130 height 24
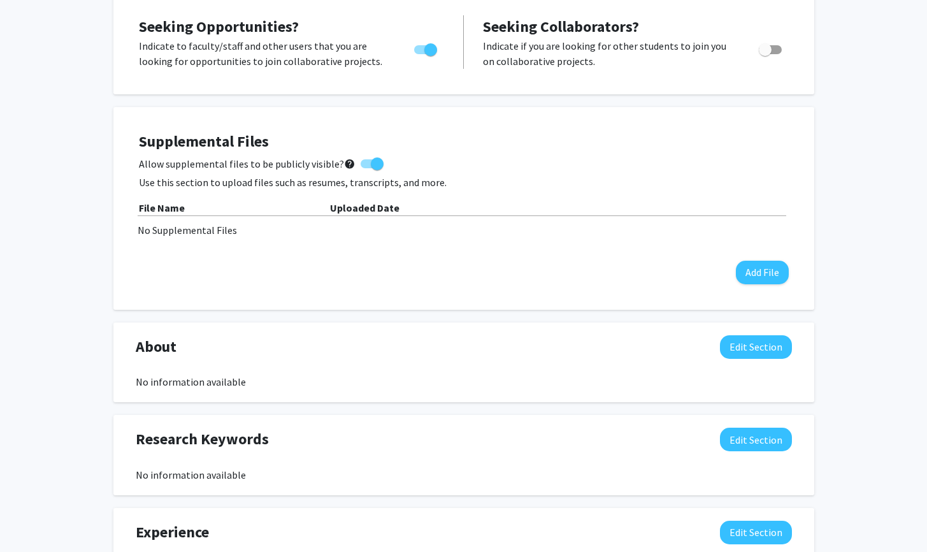
scroll to position [370, 0]
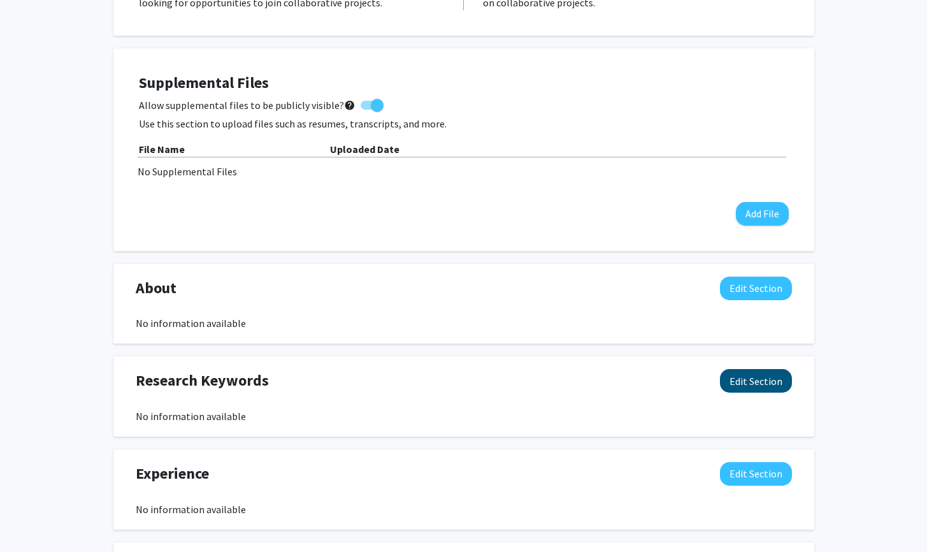
click at [739, 384] on button "Edit Section" at bounding box center [756, 381] width 72 height 24
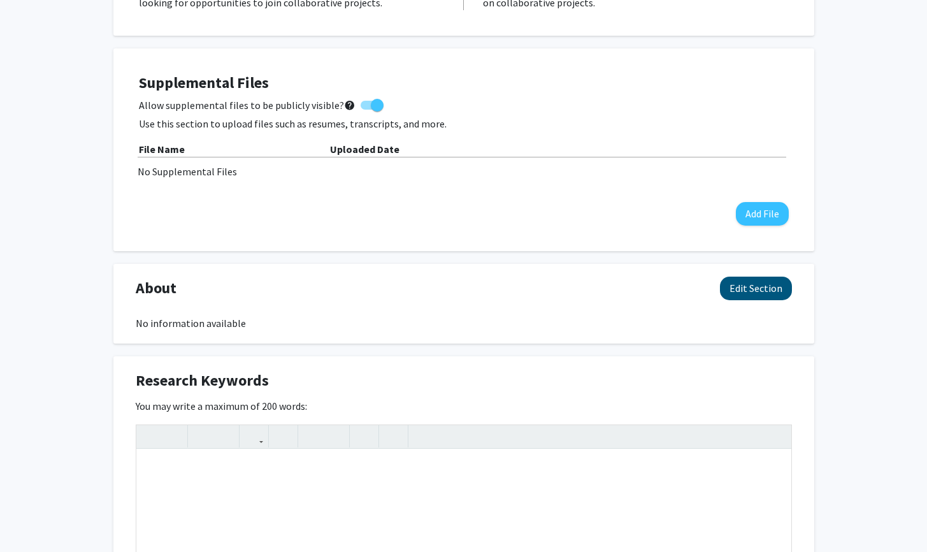
click at [765, 293] on button "Edit Section" at bounding box center [756, 289] width 72 height 24
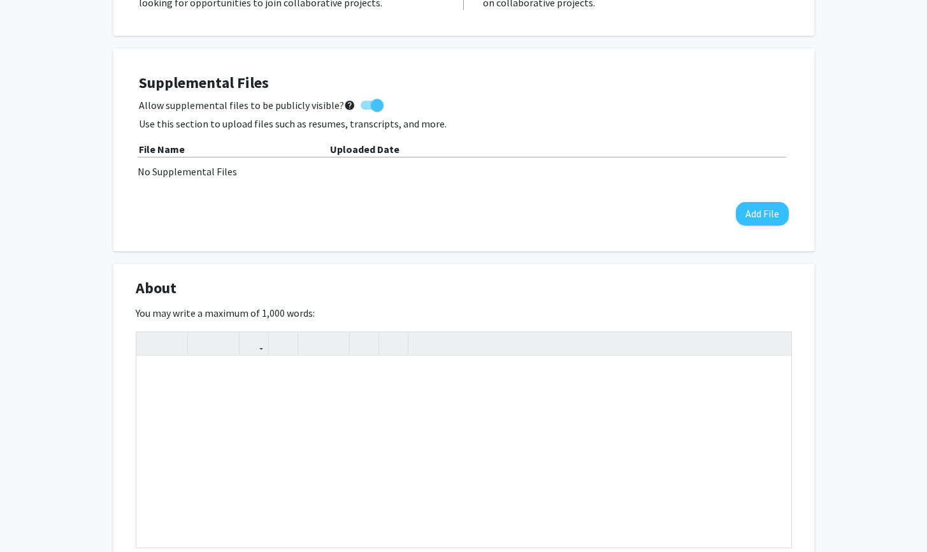
click at [764, 291] on div "About Edit Section" at bounding box center [463, 291] width 675 height 29
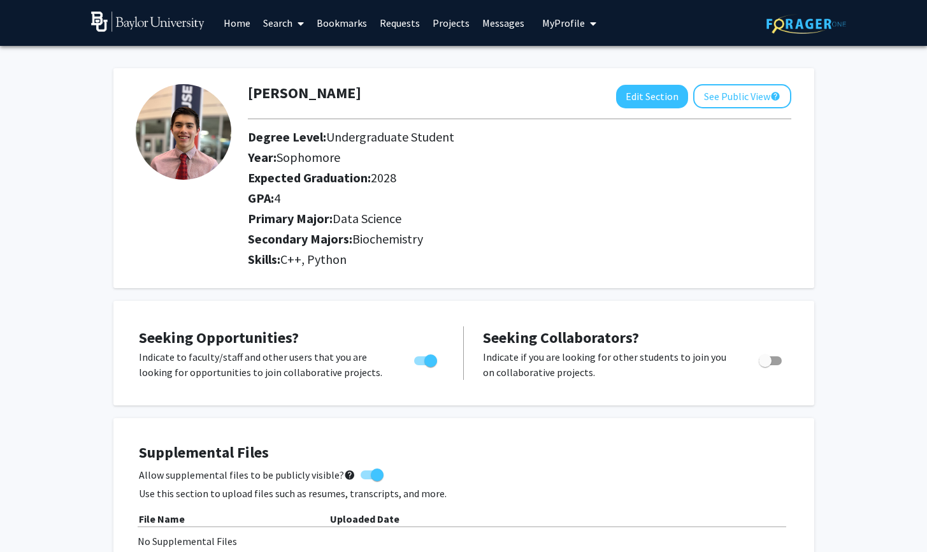
click at [392, 16] on link "Requests" at bounding box center [399, 23] width 53 height 45
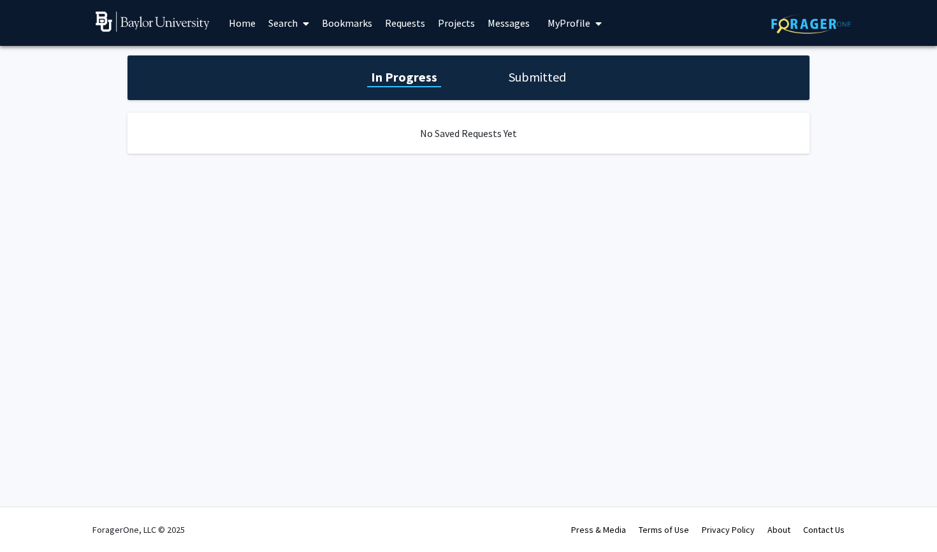
click at [507, 71] on h1 "Submitted" at bounding box center [537, 77] width 65 height 18
click at [456, 22] on link "Projects" at bounding box center [456, 23] width 50 height 45
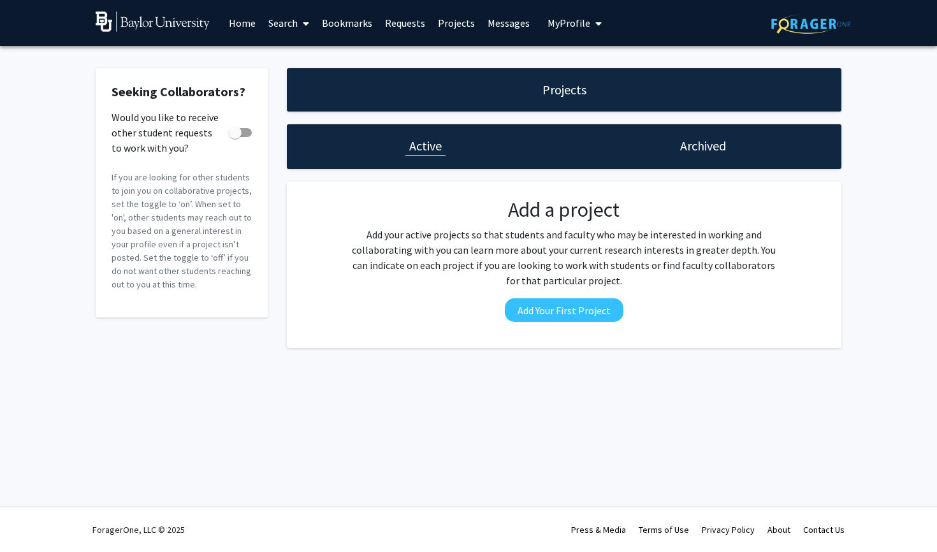
click at [512, 24] on link "Messages" at bounding box center [508, 23] width 55 height 45
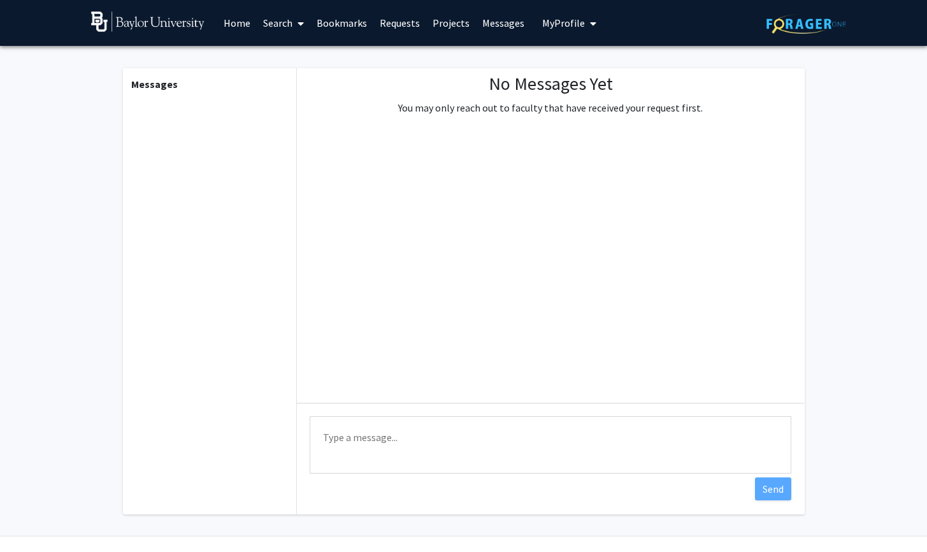
click at [401, 25] on link "Requests" at bounding box center [399, 23] width 53 height 45
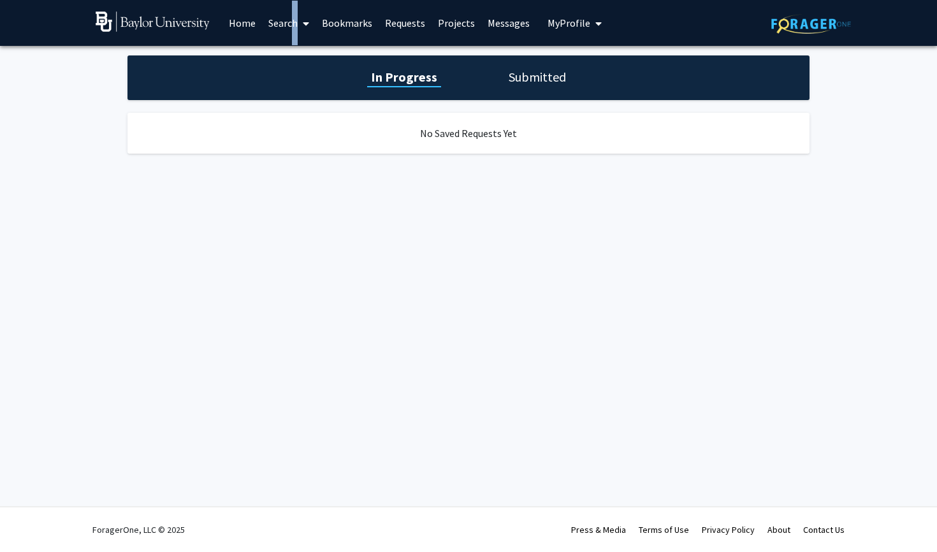
click at [288, 31] on link "Search" at bounding box center [289, 23] width 54 height 45
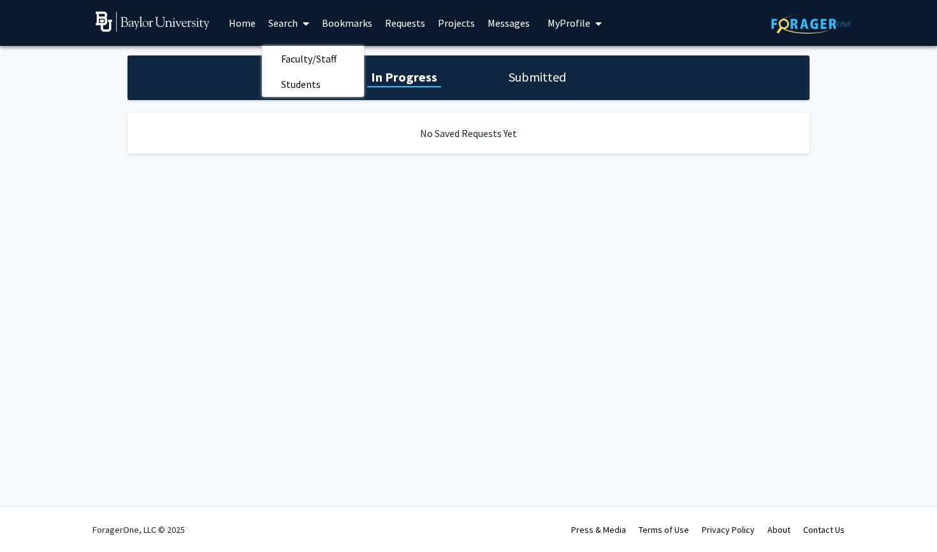
click at [256, 24] on link "Home" at bounding box center [242, 23] width 40 height 45
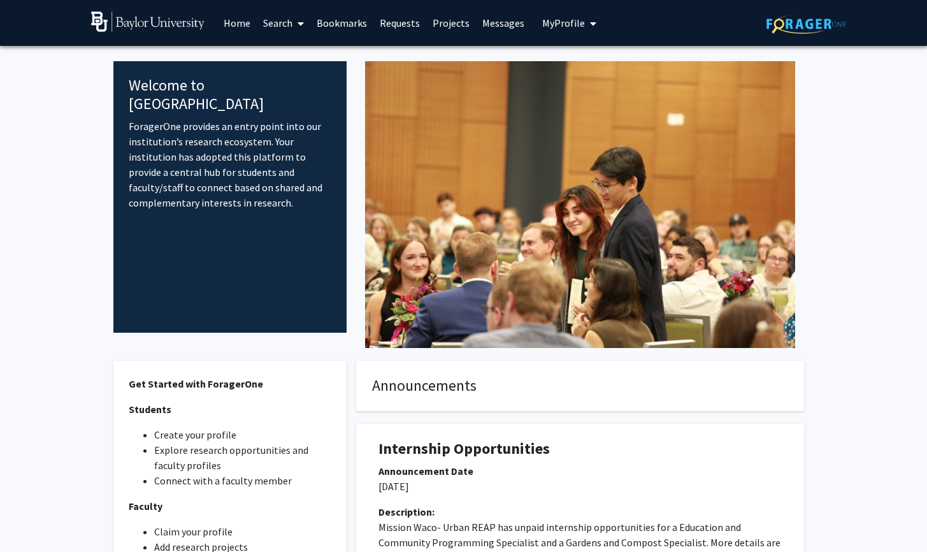
click at [579, 23] on span "My Profile" at bounding box center [563, 23] width 43 height 13
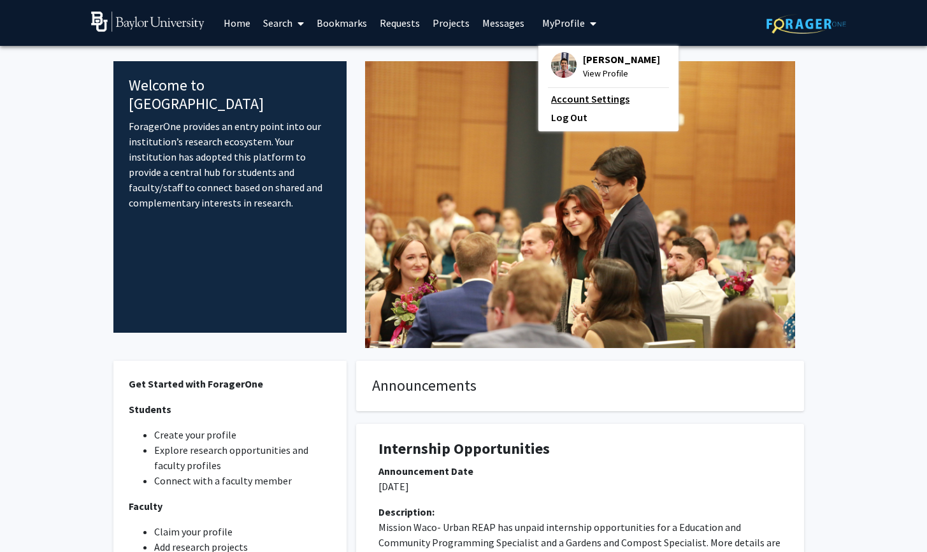
click at [598, 104] on link "Account Settings" at bounding box center [608, 98] width 115 height 15
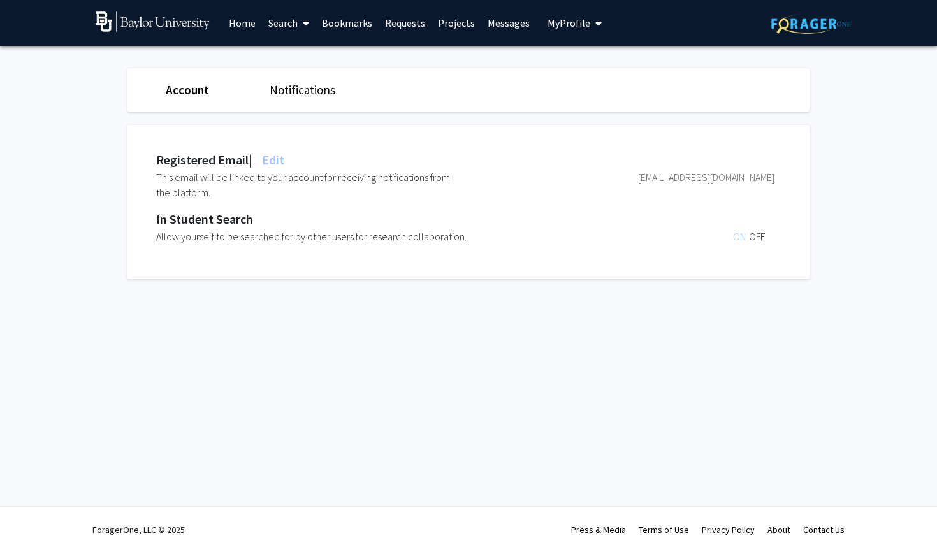
click at [752, 239] on span "OFF" at bounding box center [757, 236] width 16 height 13
click at [293, 84] on link "Notifications" at bounding box center [303, 89] width 66 height 15
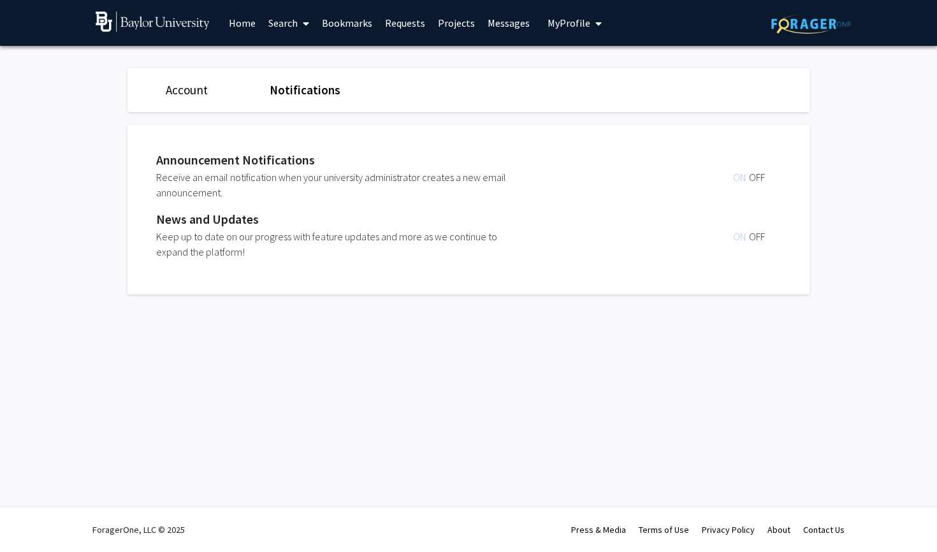
click at [754, 240] on span "OFF" at bounding box center [757, 236] width 16 height 13
click at [581, 25] on span "My Profile" at bounding box center [568, 23] width 43 height 13
click at [607, 65] on span "[PERSON_NAME]" at bounding box center [626, 59] width 77 height 14
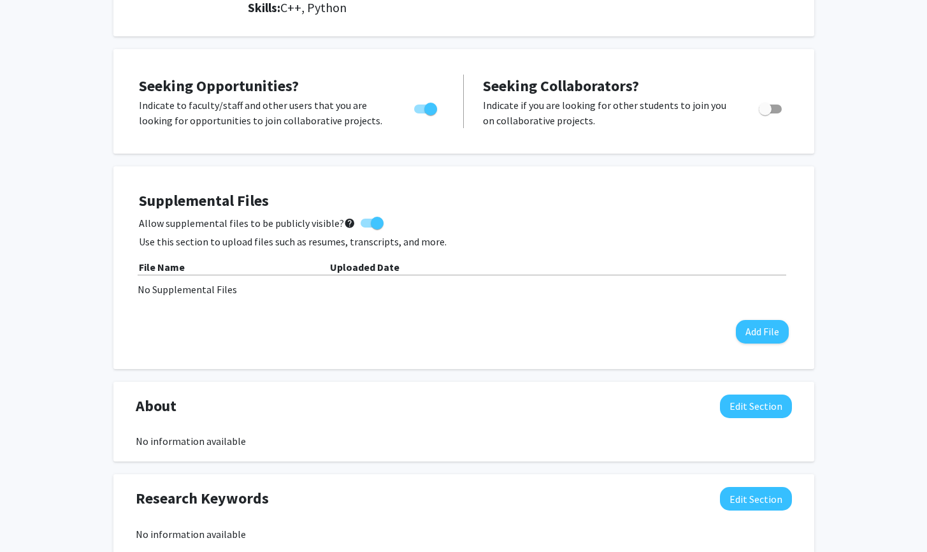
scroll to position [263, 0]
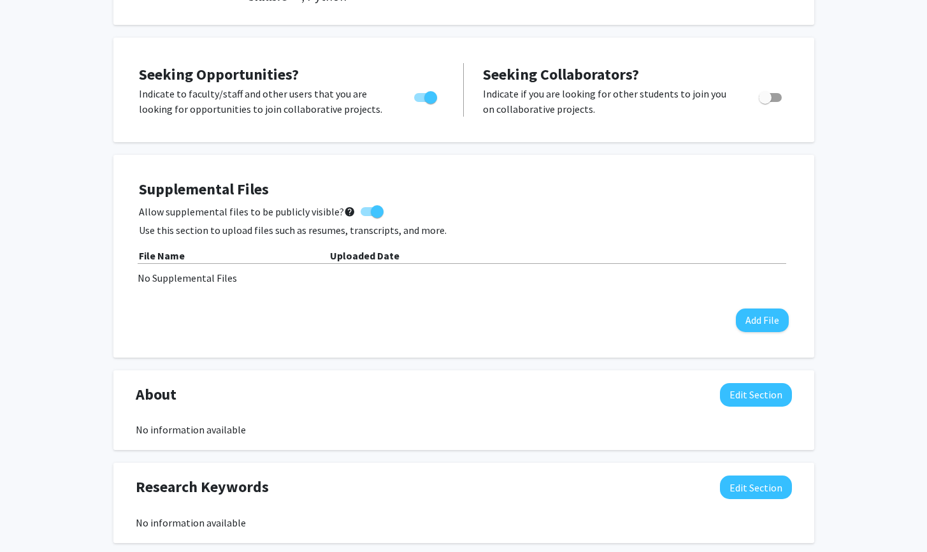
click at [344, 208] on mat-icon "help" at bounding box center [349, 211] width 11 height 15
click at [366, 216] on input "Allow supplemental files to be publicly visible? help" at bounding box center [366, 216] width 1 height 1
click at [344, 208] on mat-icon "help" at bounding box center [349, 211] width 11 height 15
click at [366, 216] on input "Allow supplemental files to be publicly visible? help" at bounding box center [366, 216] width 1 height 1
click at [344, 208] on mat-icon "help" at bounding box center [349, 211] width 11 height 15
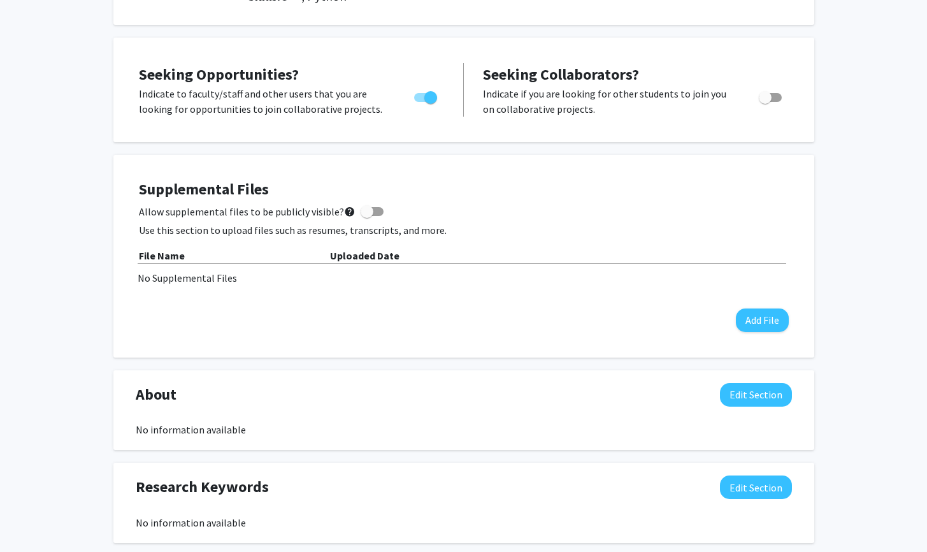
click at [366, 216] on input "Allow supplemental files to be publicly visible? help" at bounding box center [366, 216] width 1 height 1
click at [344, 208] on mat-icon "help" at bounding box center [349, 211] width 11 height 15
click at [366, 216] on input "Allow supplemental files to be publicly visible? help" at bounding box center [366, 216] width 1 height 1
checkbox input "true"
